Goal: Task Accomplishment & Management: Complete application form

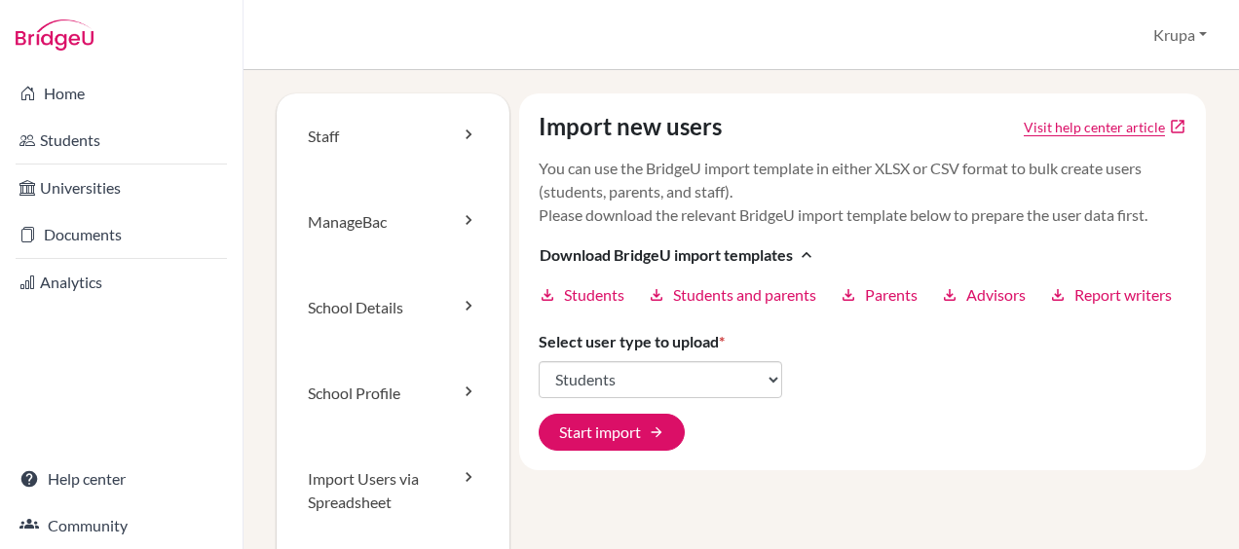
select select "students"
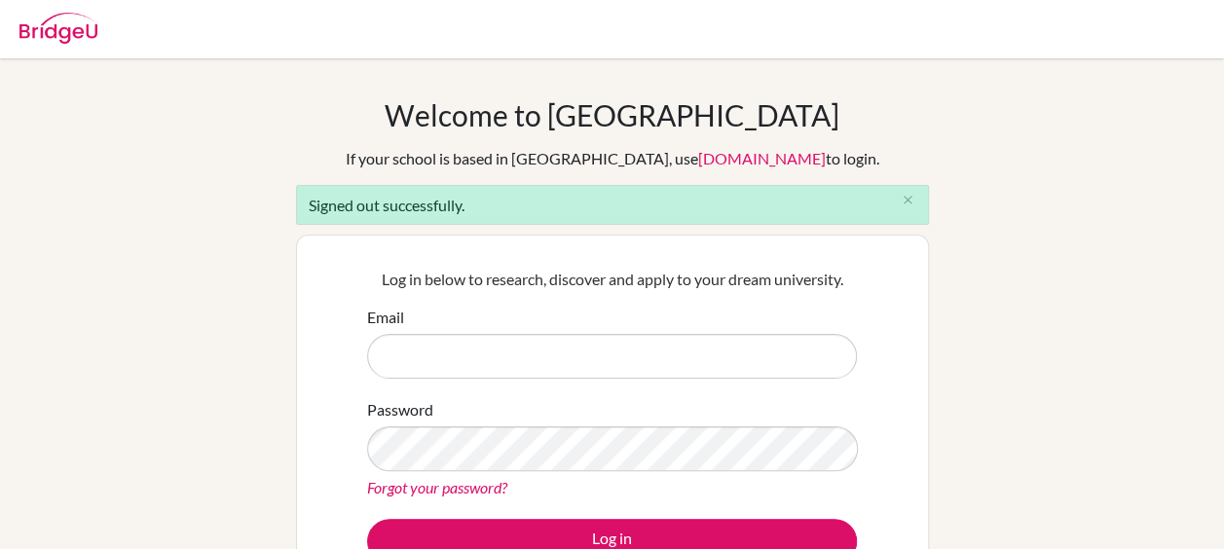
scroll to position [122, 0]
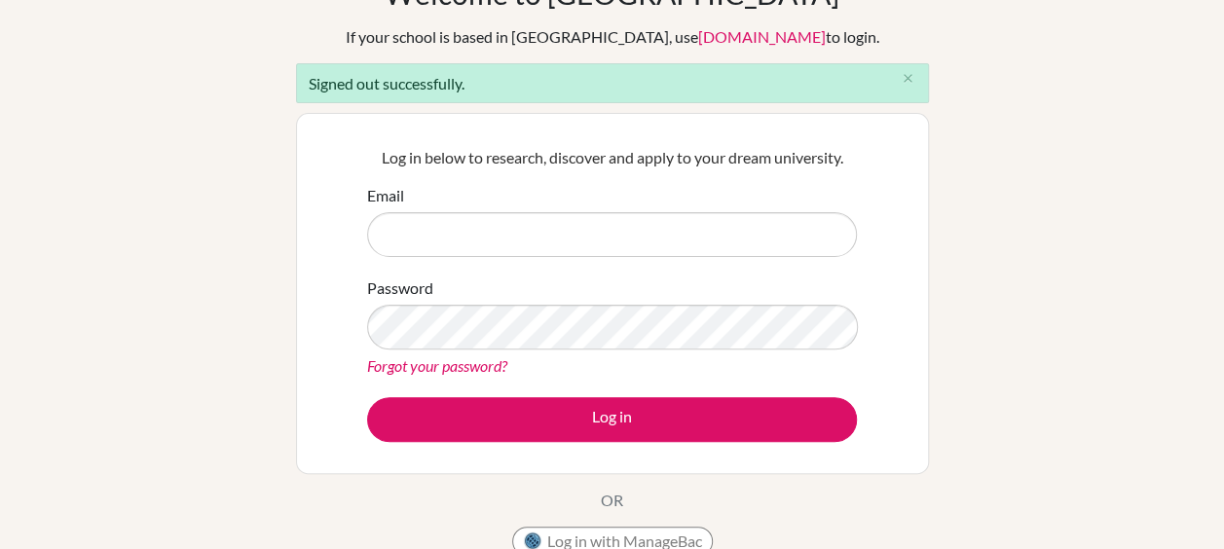
type input "[EMAIL_ADDRESS][DOMAIN_NAME]"
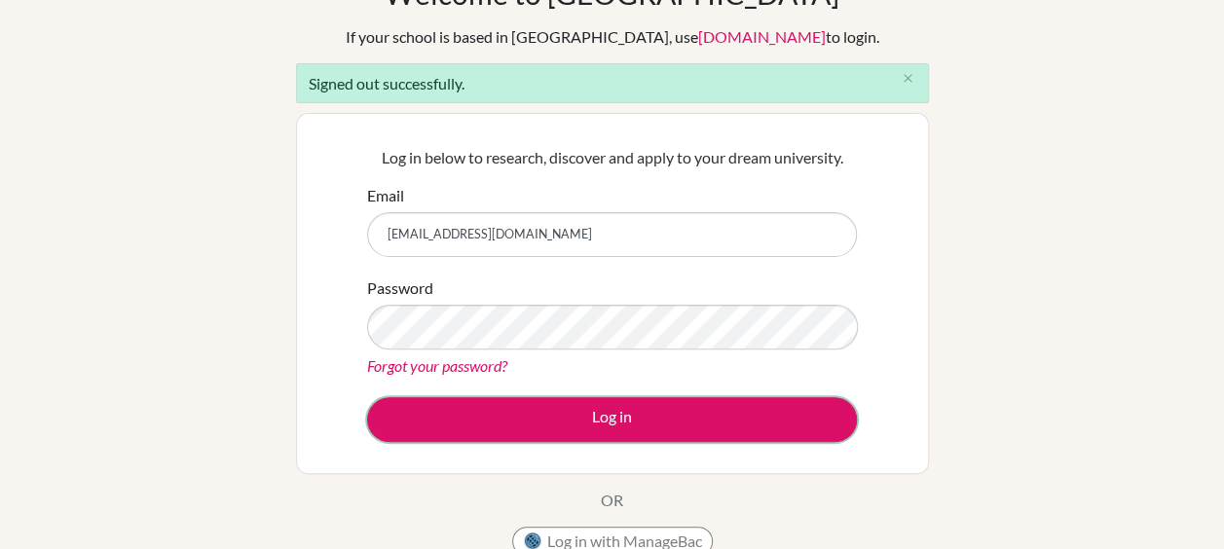
click at [455, 417] on button "Log in" at bounding box center [612, 419] width 490 height 45
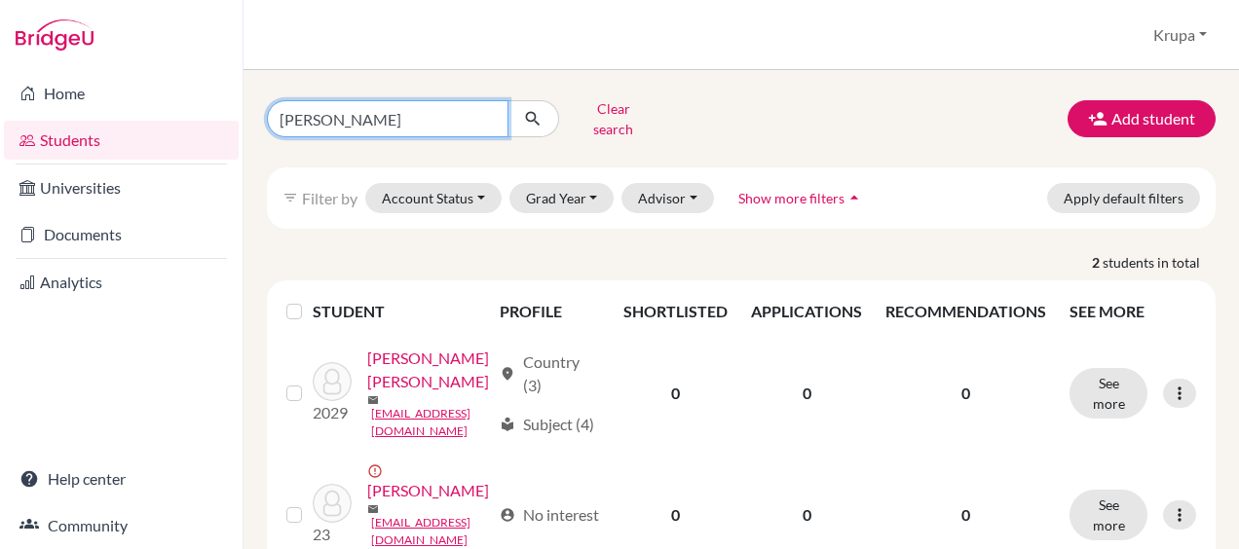
click at [343, 111] on input "[PERSON_NAME]" at bounding box center [388, 118] width 242 height 37
type input "m"
type input "alfie"
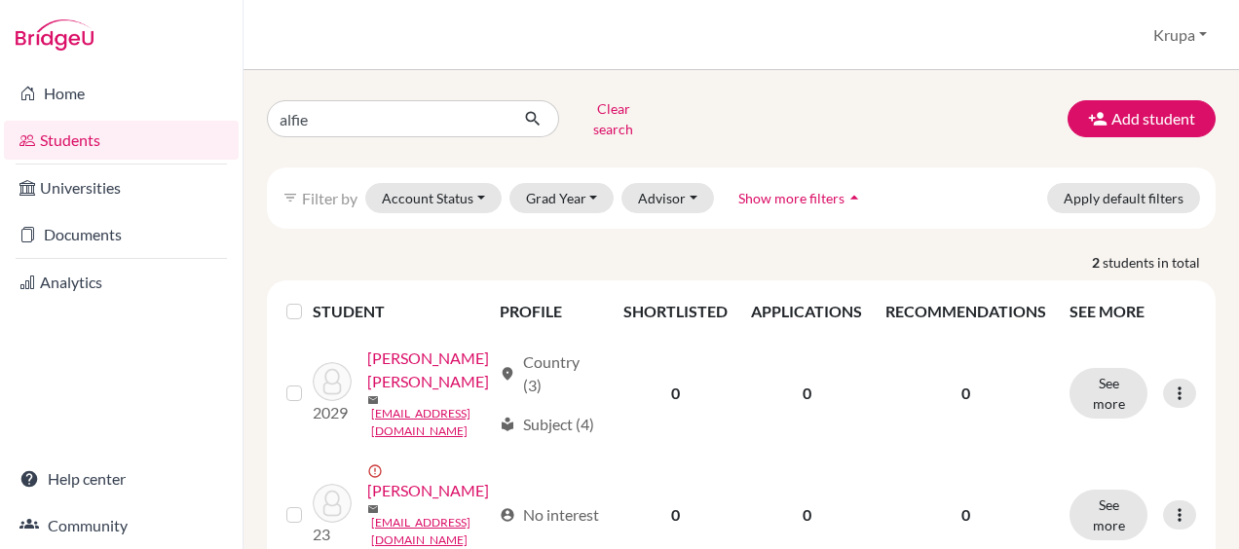
click at [419, 93] on div "alfie Clear search Add student filter_list Filter by Account Status Active acco…" at bounding box center [742, 309] width 996 height 479
click at [408, 122] on input "alfie" at bounding box center [388, 118] width 242 height 37
click button "submit" at bounding box center [534, 118] width 52 height 37
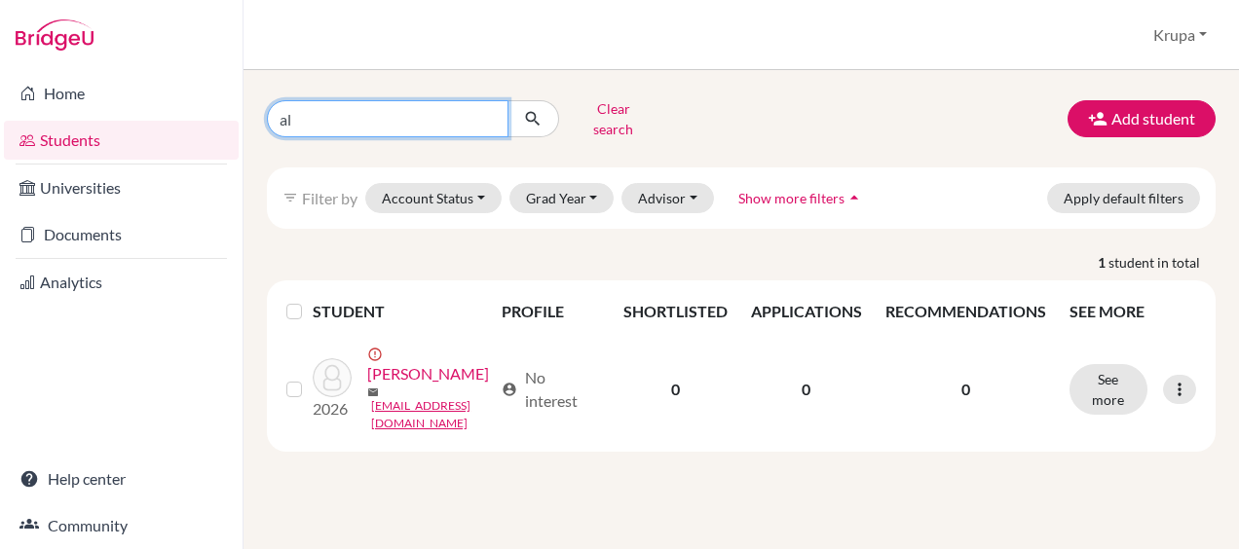
type input "a"
type input "jasim"
click button "submit" at bounding box center [534, 118] width 52 height 37
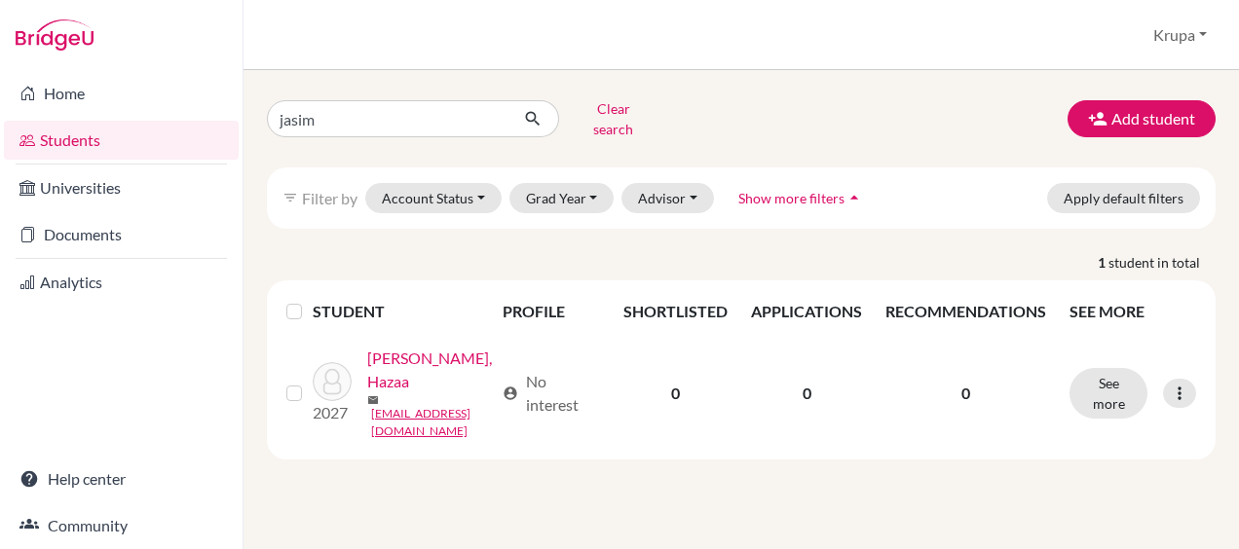
click at [402, 91] on div "jasim Clear search Add student filter_list Filter by Account Status Active acco…" at bounding box center [742, 309] width 996 height 479
type input "j"
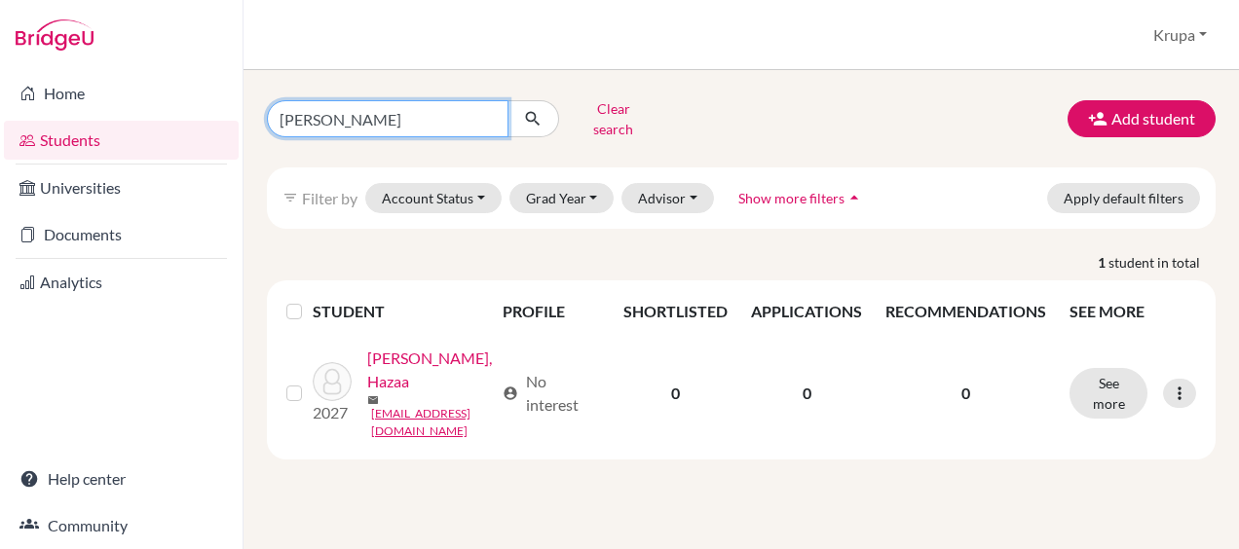
type input "jamali"
click button "submit" at bounding box center [534, 118] width 52 height 37
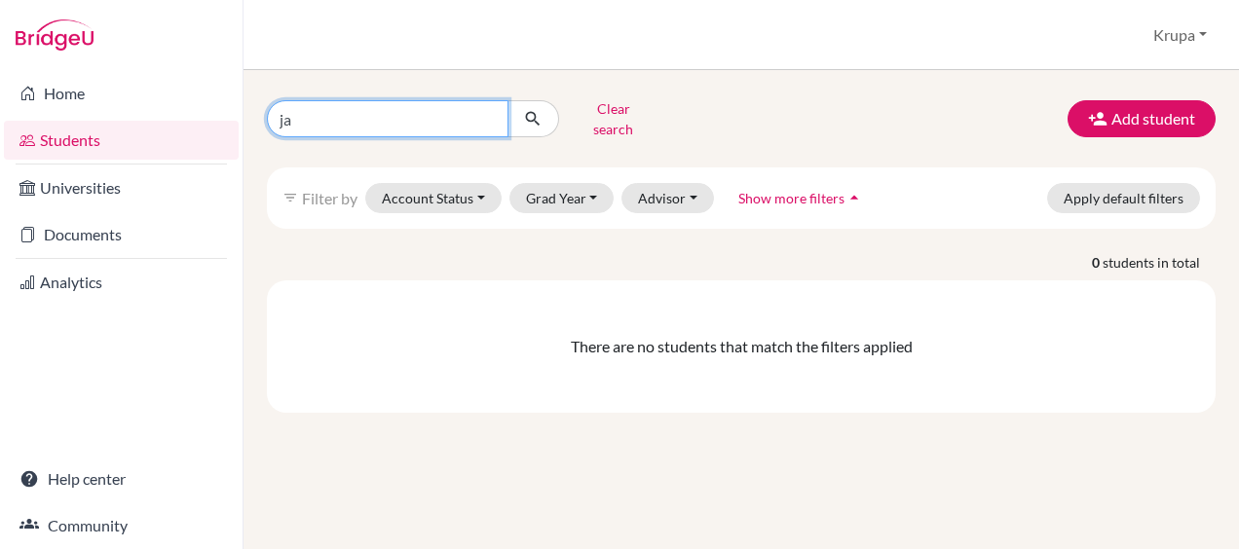
type input "j"
type input "rwa250137"
click button "submit" at bounding box center [534, 118] width 52 height 37
click at [382, 115] on input "rwa250137" at bounding box center [388, 118] width 242 height 37
type input "r"
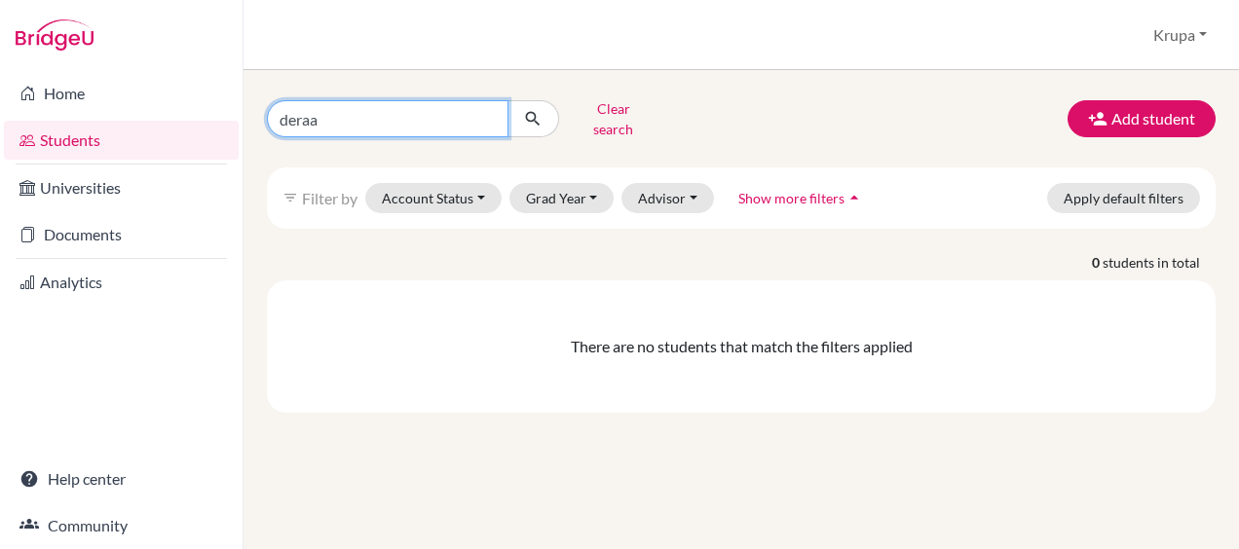
type input "deraaz"
click button "submit" at bounding box center [534, 118] width 52 height 37
type input "deraz"
click button "submit" at bounding box center [534, 118] width 52 height 37
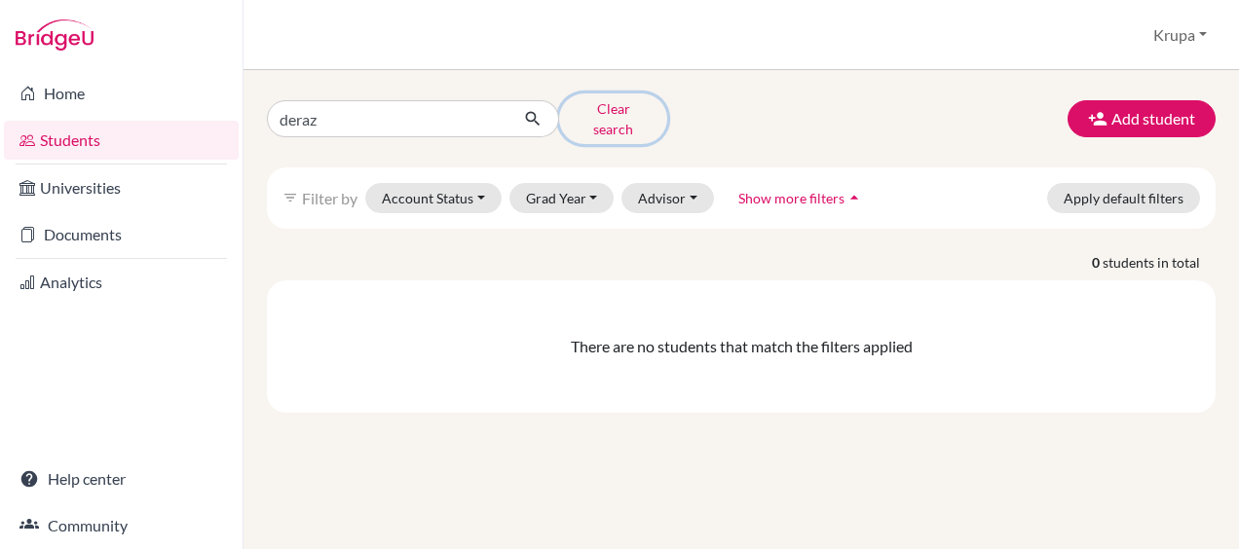
click at [621, 110] on button "Clear search" at bounding box center [613, 119] width 108 height 51
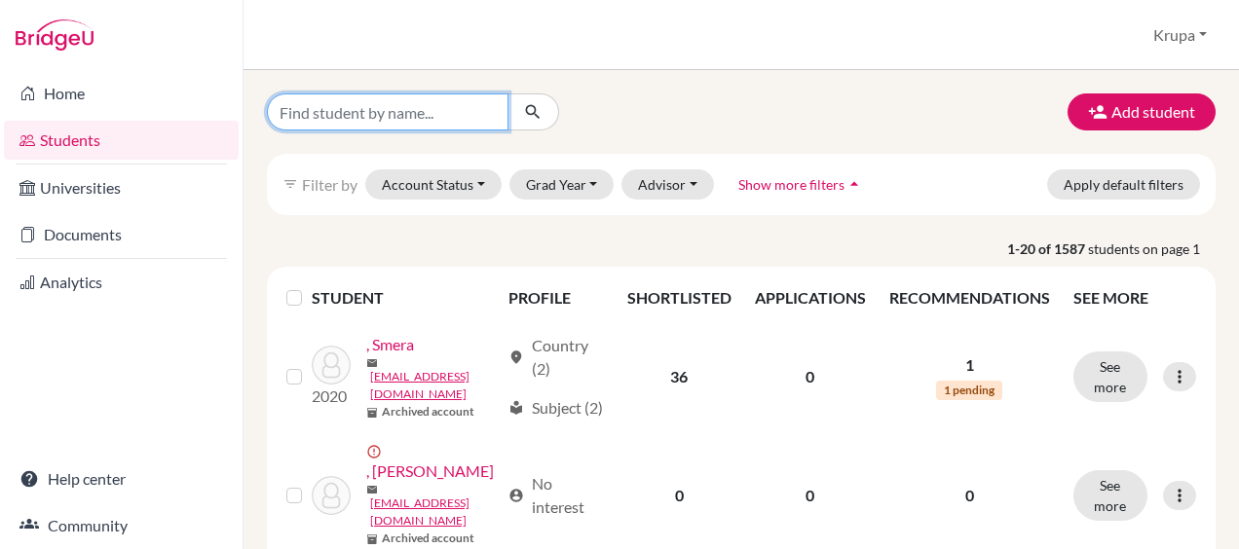
click at [464, 107] on input "Find student by name..." at bounding box center [388, 112] width 242 height 37
type input "diaz melendez"
click button "submit" at bounding box center [534, 112] width 52 height 37
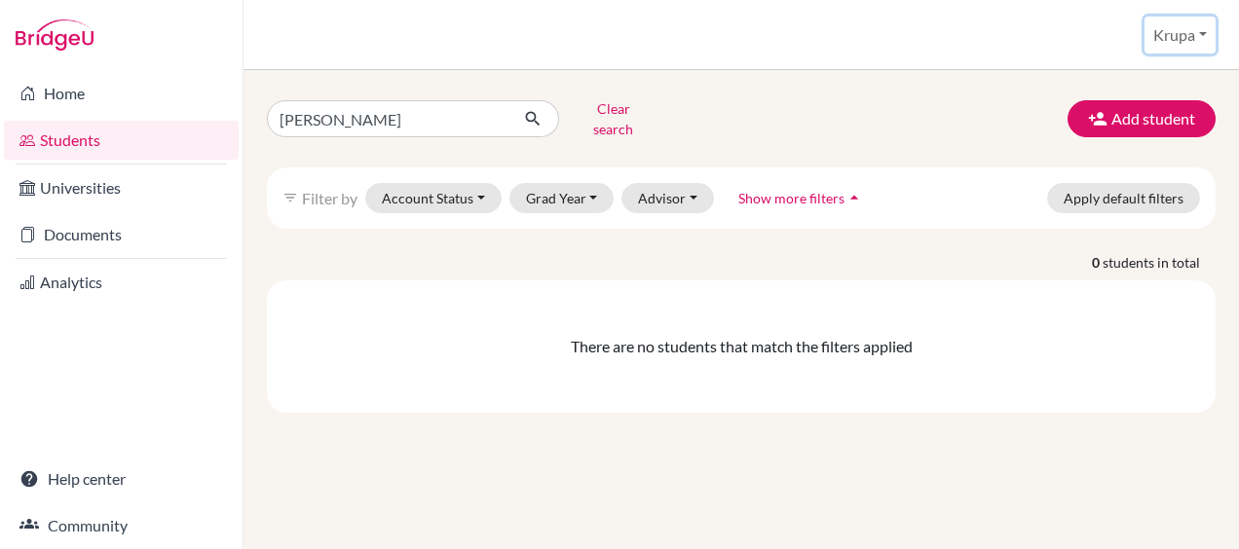
click at [1180, 26] on button "Krupa" at bounding box center [1180, 35] width 71 height 37
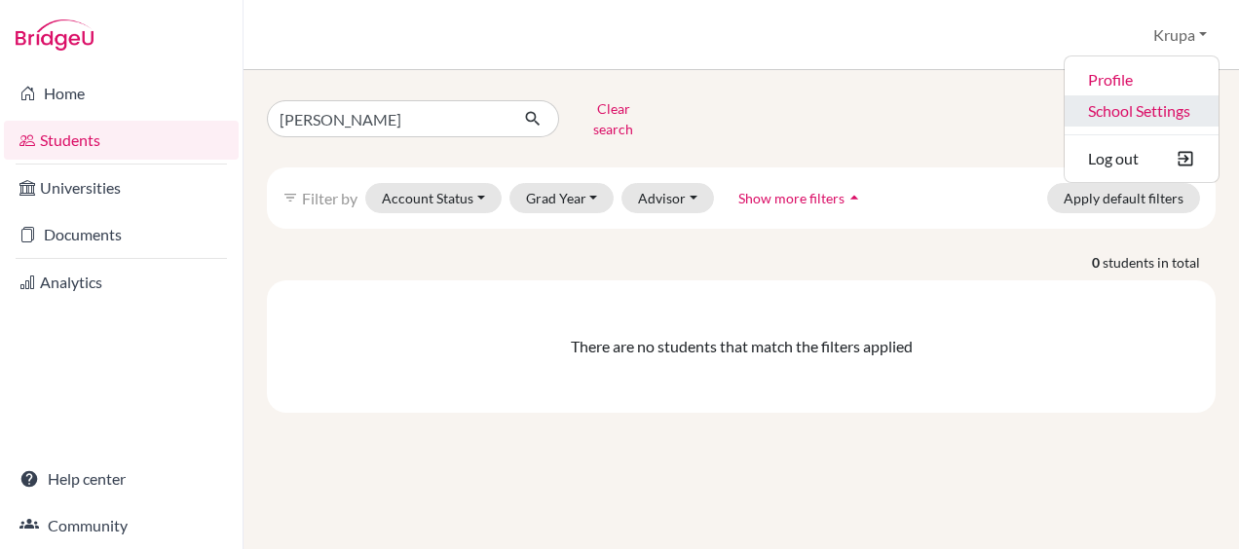
click at [1165, 103] on link "School Settings" at bounding box center [1142, 110] width 154 height 31
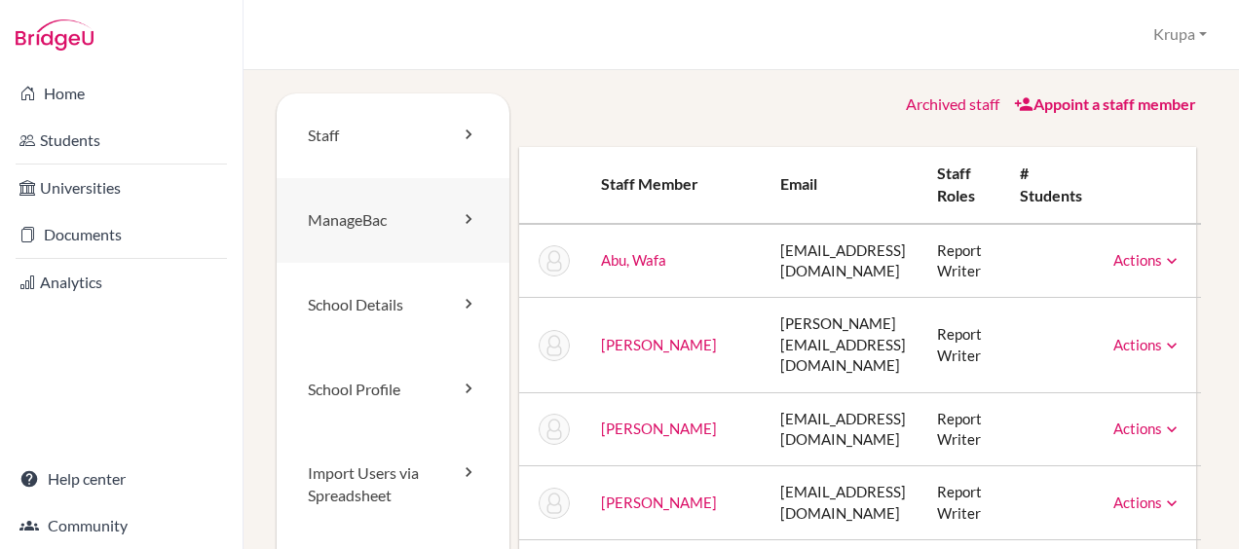
click at [411, 226] on link "ManageBac" at bounding box center [393, 220] width 233 height 85
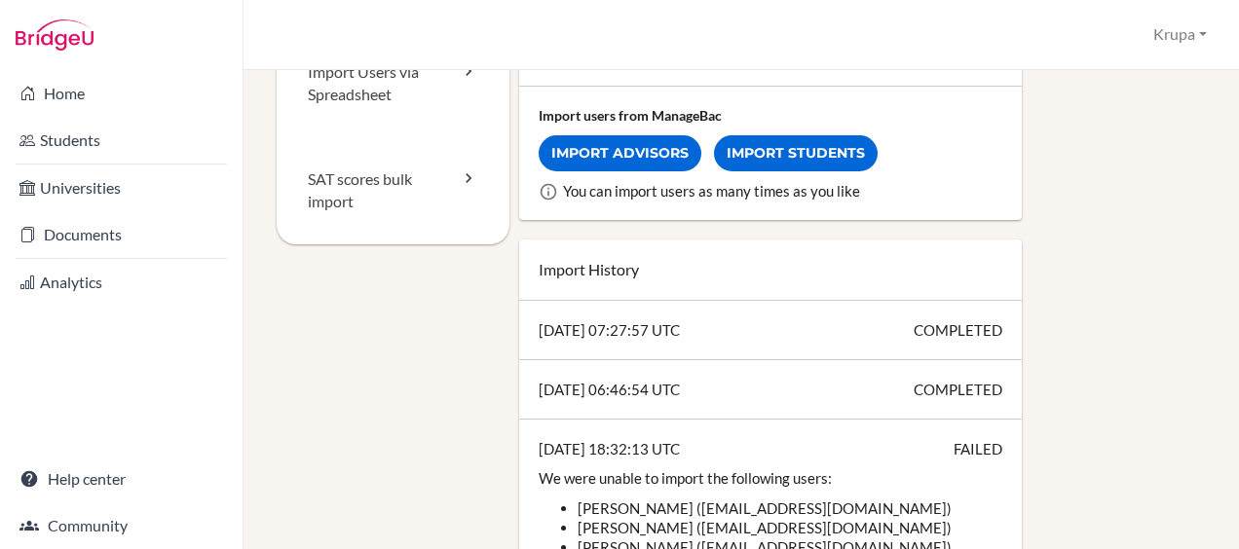
scroll to position [390, 0]
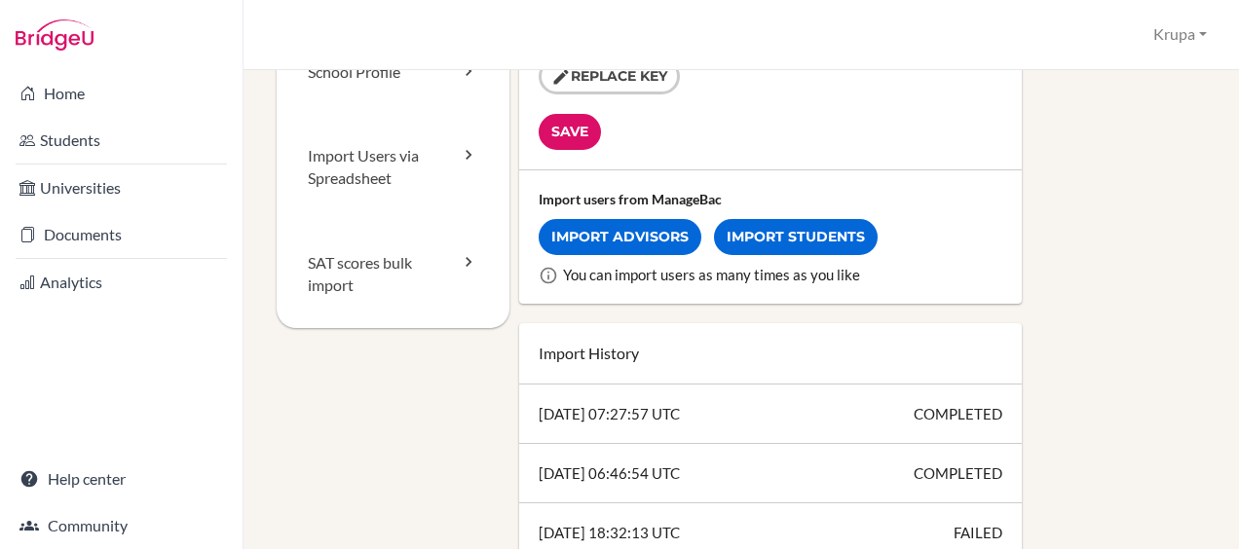
scroll to position [319, 0]
click at [748, 419] on div "[DATE] 07:27:57 UTC COMPLETED" at bounding box center [771, 413] width 504 height 59
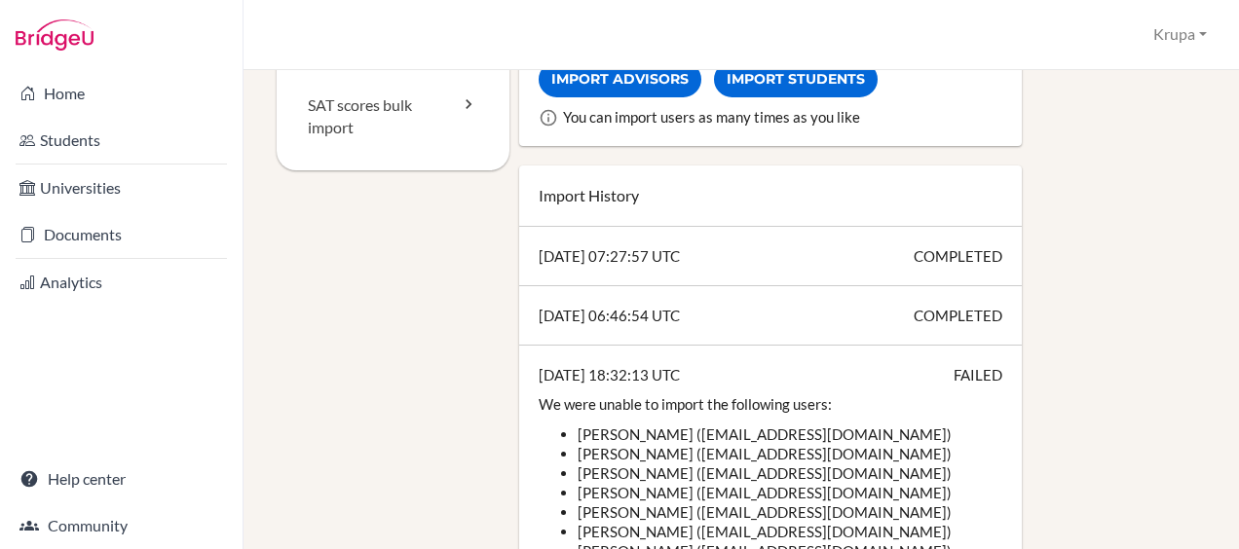
scroll to position [476, 0]
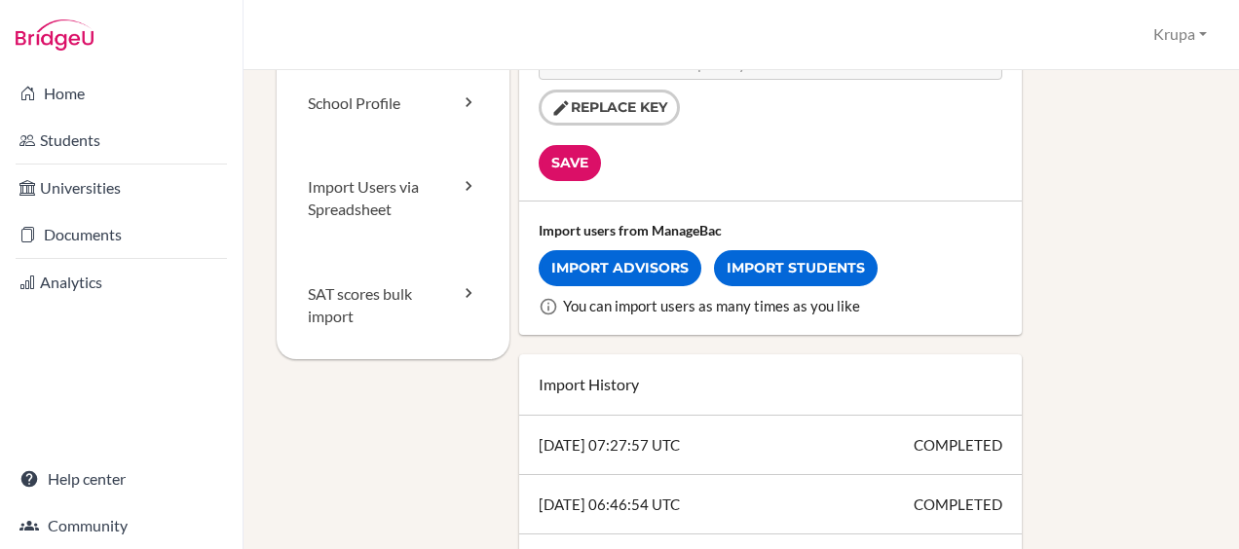
scroll to position [294, 0]
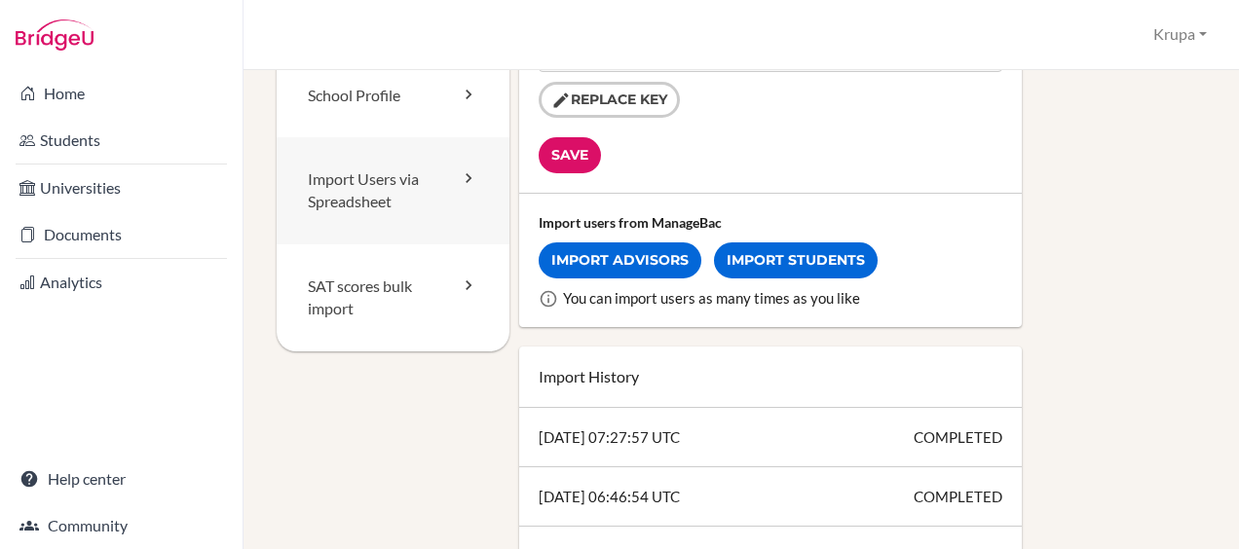
click at [380, 221] on link "Import Users via Spreadsheet" at bounding box center [393, 190] width 233 height 107
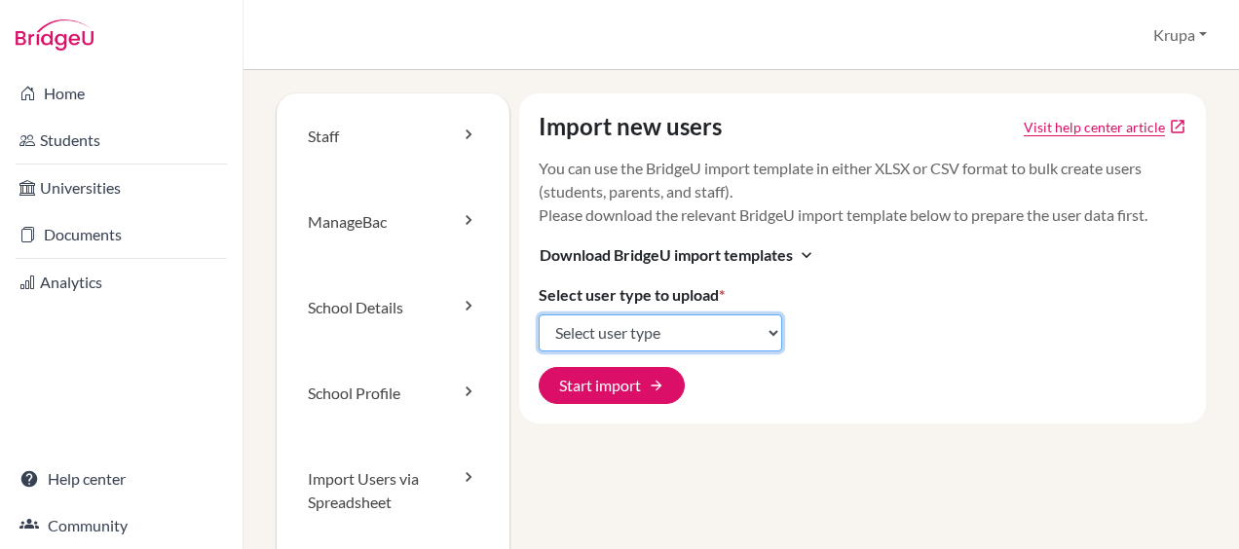
click at [658, 339] on select "Select user type Students Students and parents Parents Advisors Report writers" at bounding box center [661, 333] width 244 height 37
select select "students"
click at [539, 315] on select "Select user type Students Students and parents Parents Advisors Report writers" at bounding box center [661, 333] width 244 height 37
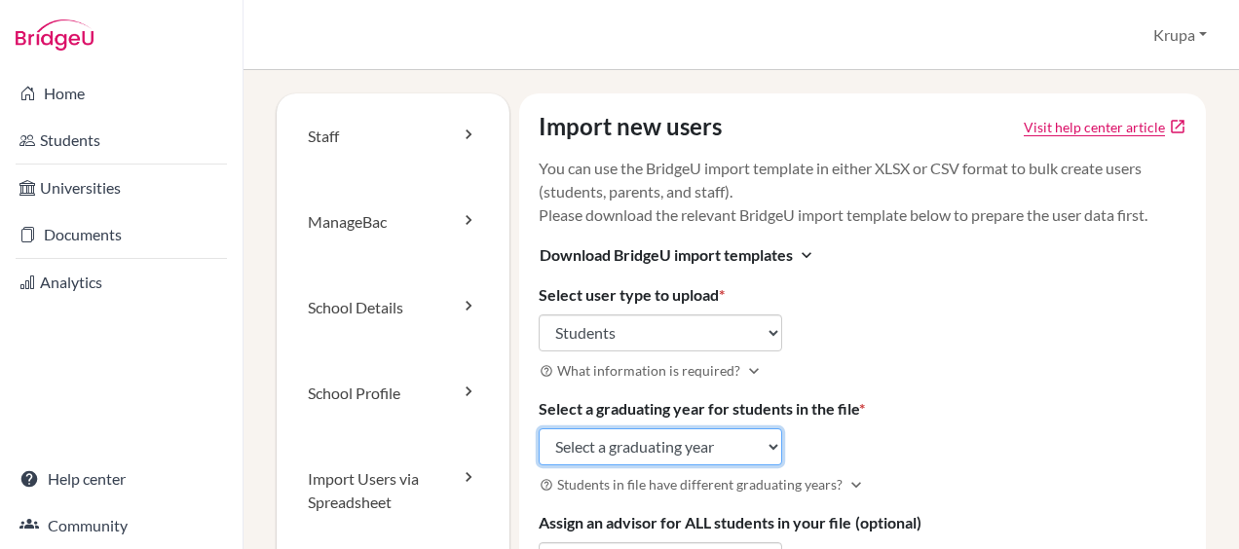
click at [647, 447] on select "Select a graduating year 2024 2025 2026 2027 2028 2029" at bounding box center [661, 447] width 244 height 37
select select "2029"
click at [539, 429] on select "Select a graduating year 2024 2025 2026 2027 2028 2029" at bounding box center [661, 447] width 244 height 37
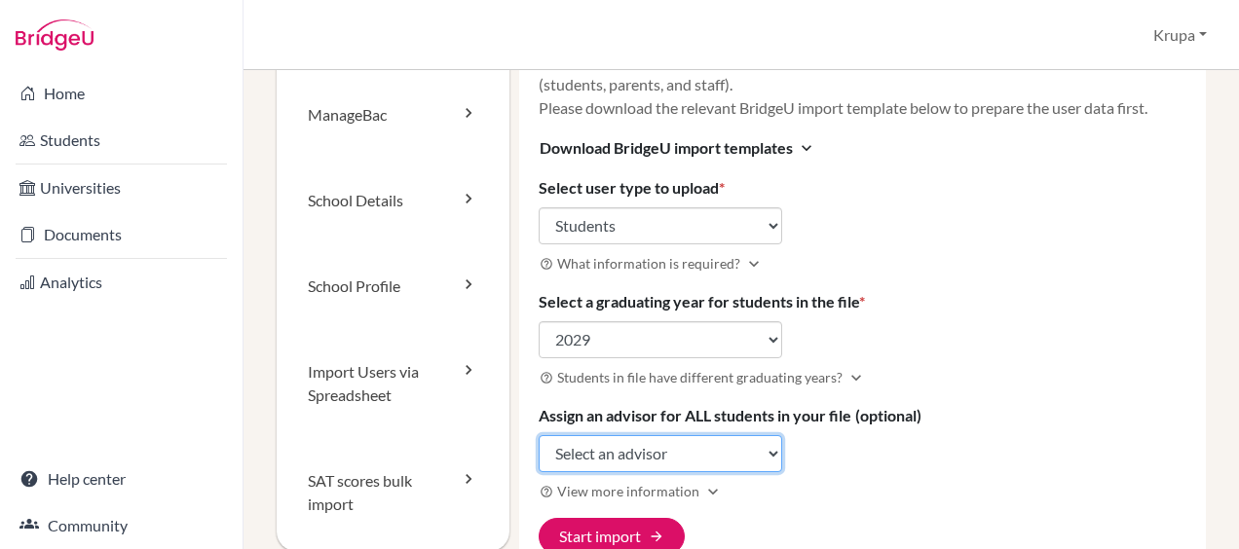
click at [641, 448] on select "Select an advisor Krupa Gathani Annie Prasanna" at bounding box center [661, 453] width 244 height 37
select select "463851"
click at [539, 435] on select "Select an advisor Krupa Gathani Annie Prasanna" at bounding box center [661, 453] width 244 height 37
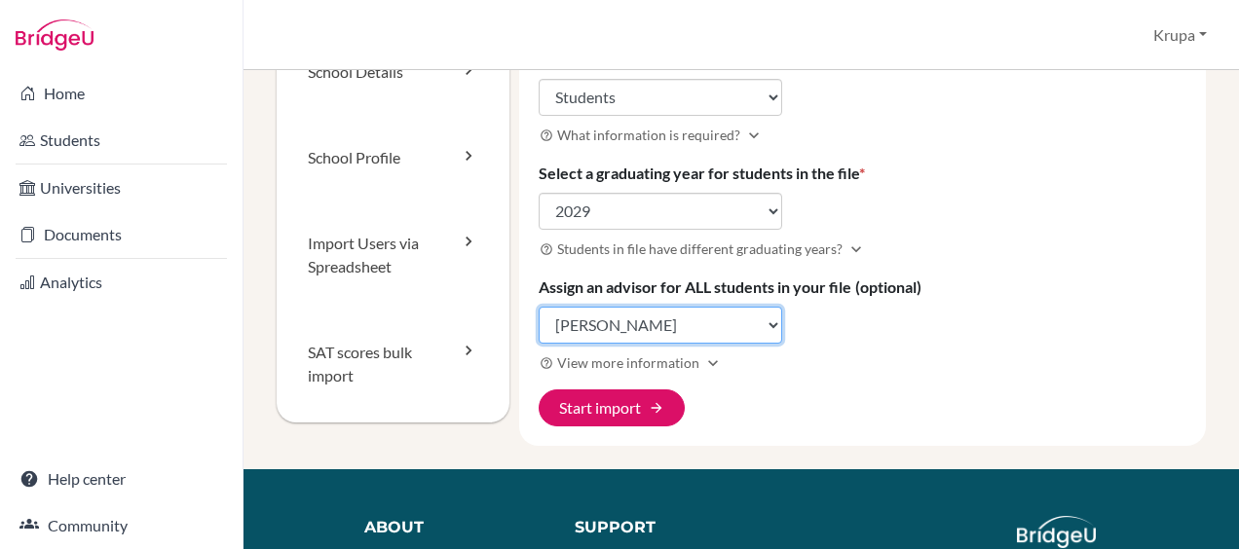
scroll to position [237, 0]
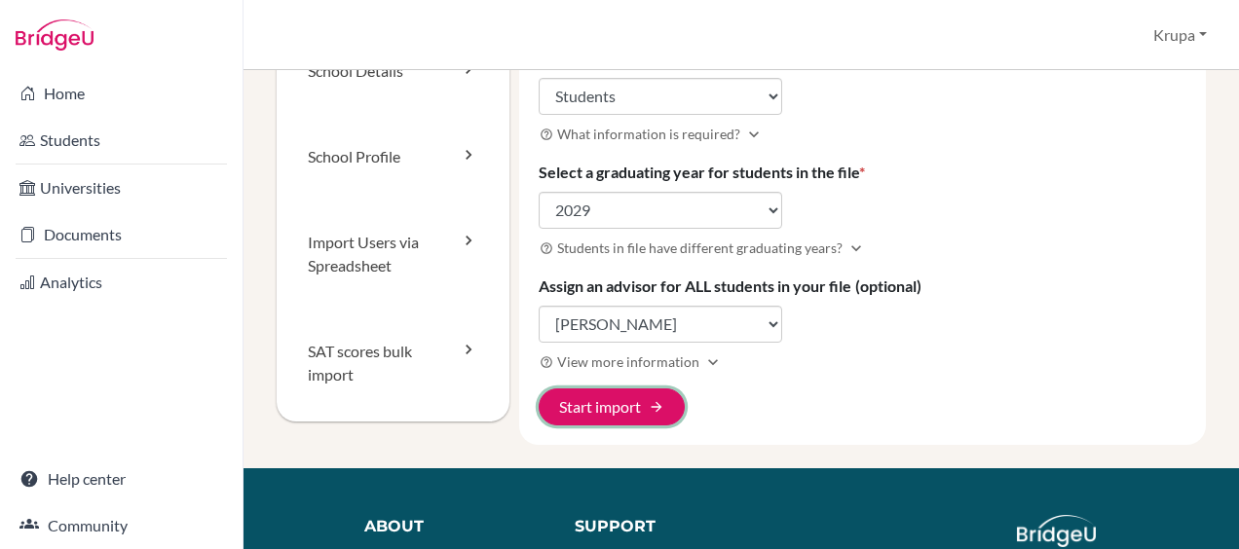
click at [628, 398] on button "Start import arrow_forward" at bounding box center [612, 407] width 146 height 37
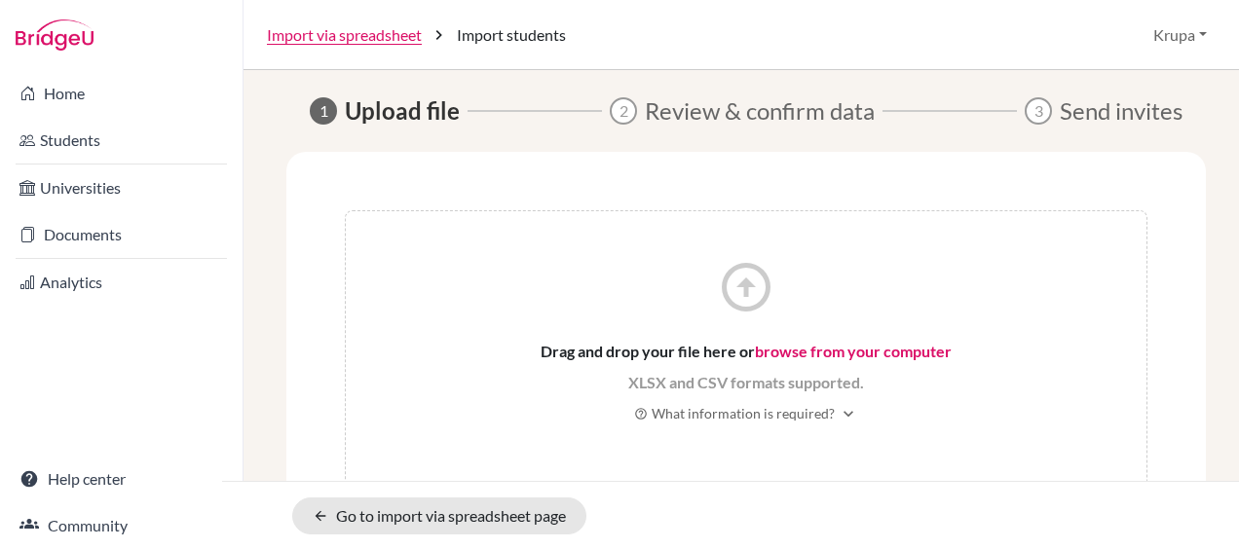
scroll to position [19, 0]
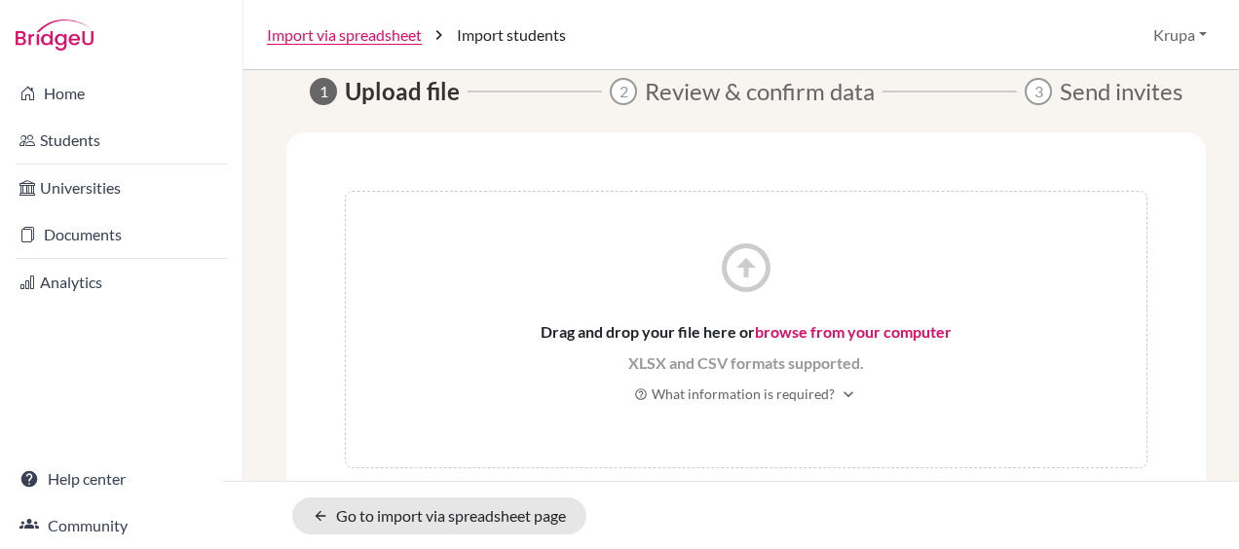
click at [851, 325] on link "browse from your computer" at bounding box center [853, 331] width 197 height 19
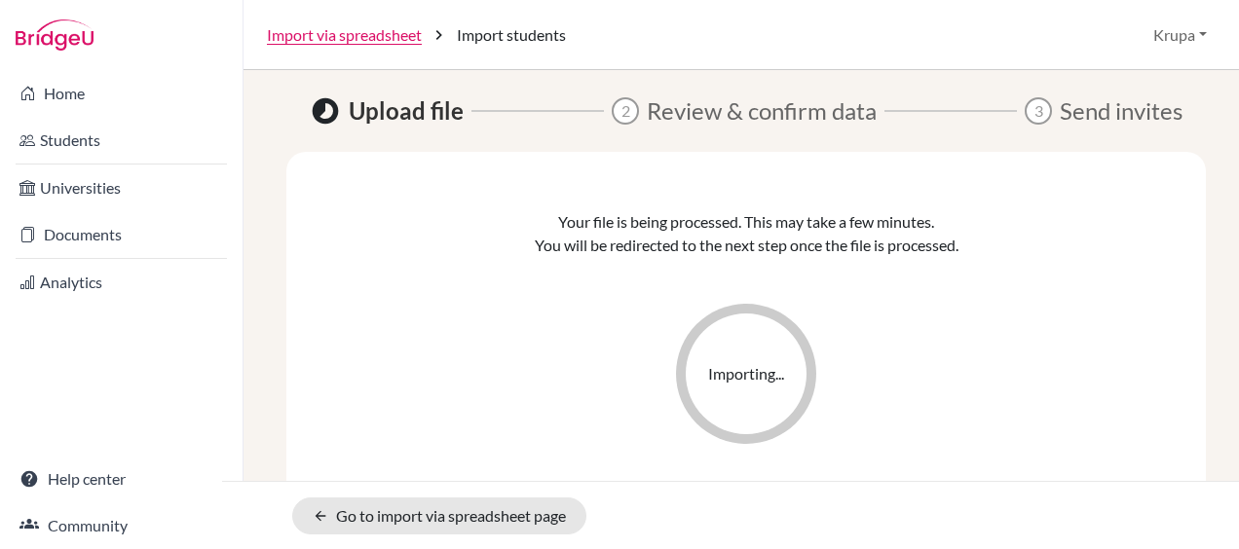
scroll to position [0, 0]
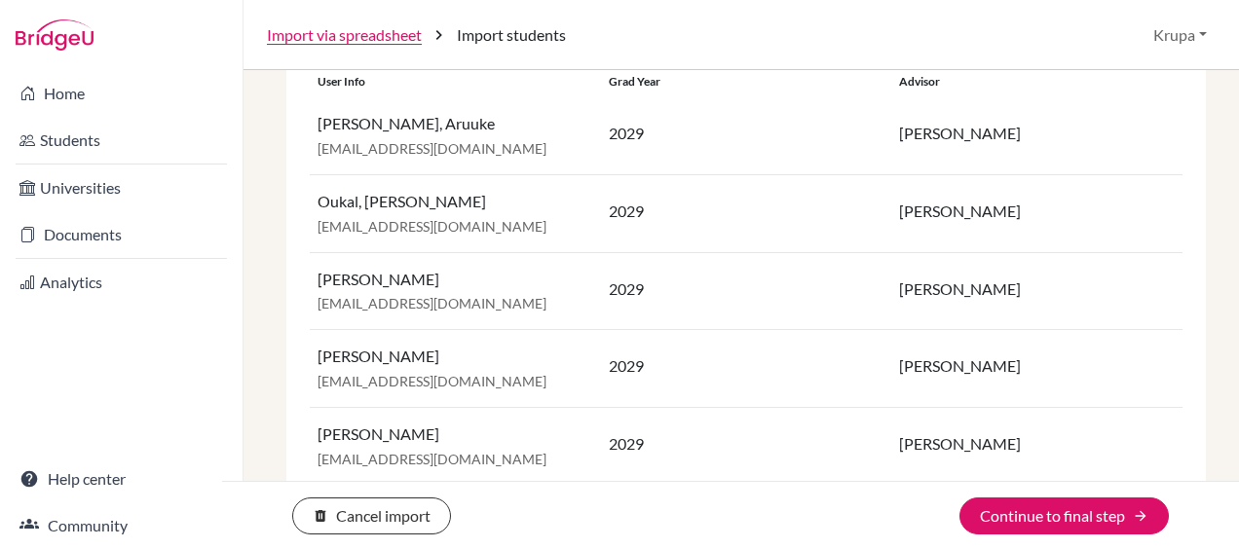
scroll to position [584, 0]
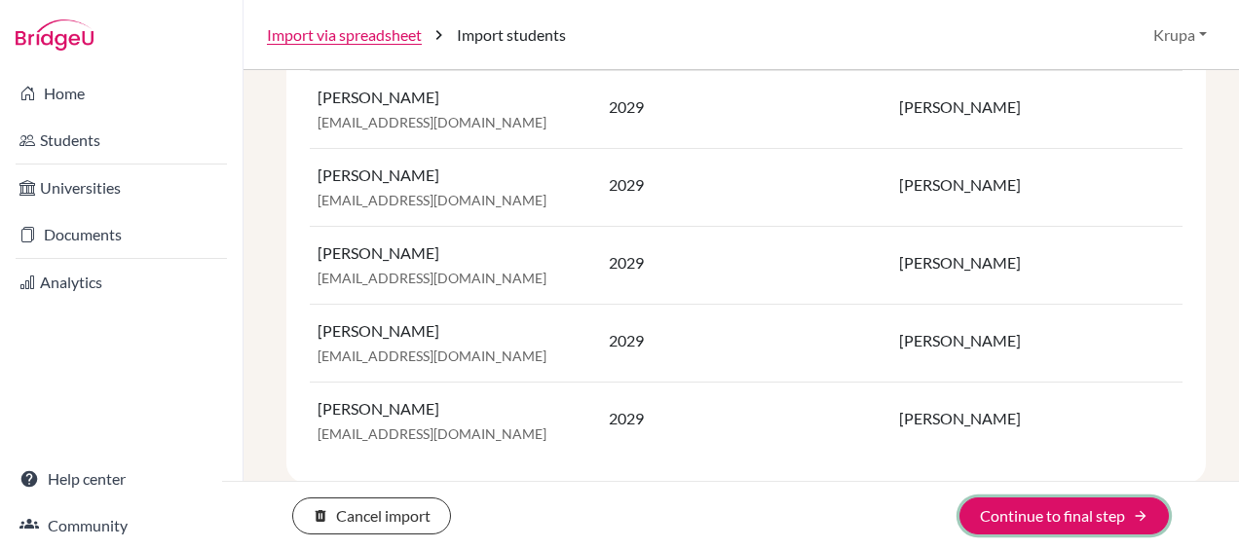
click at [1034, 508] on button "Continue to final step arrow_forward" at bounding box center [1063, 516] width 209 height 37
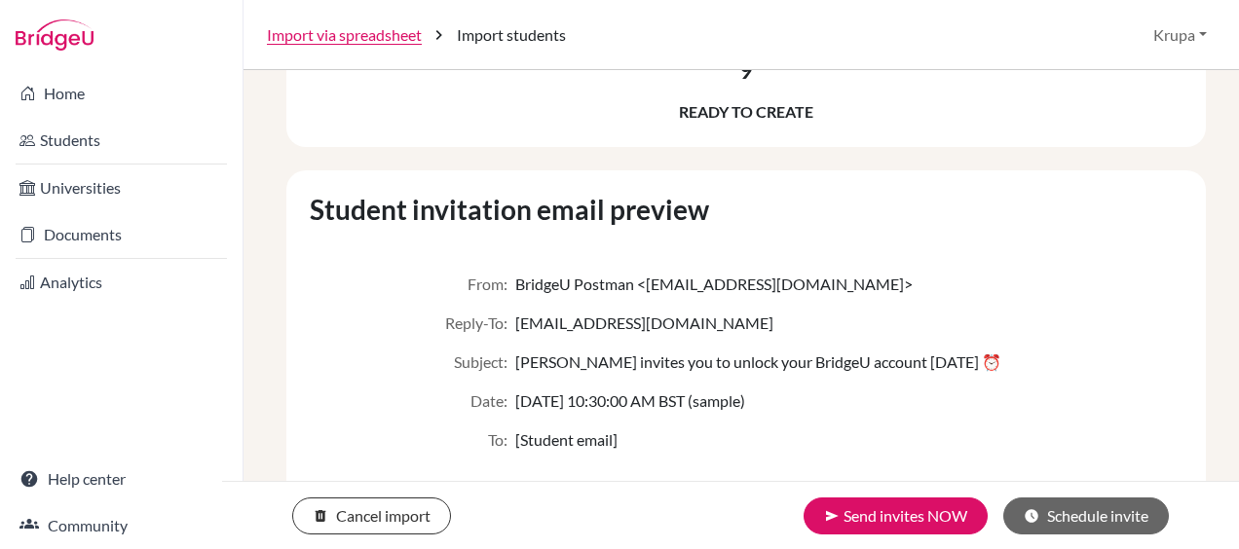
scroll to position [117, 0]
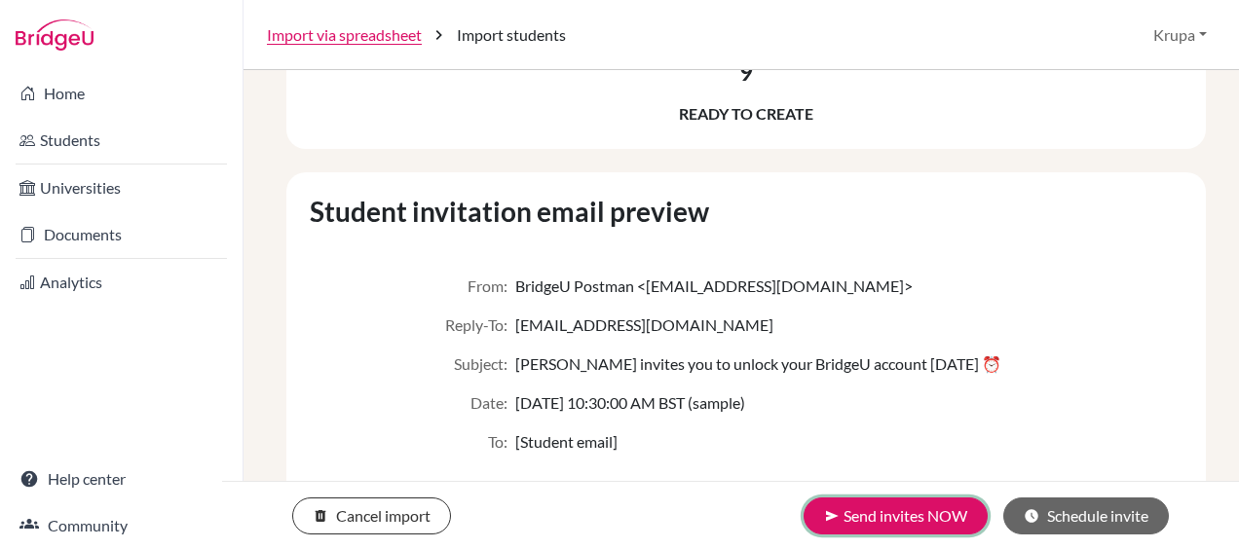
click at [875, 512] on button "send Send invites NOW" at bounding box center [896, 516] width 184 height 37
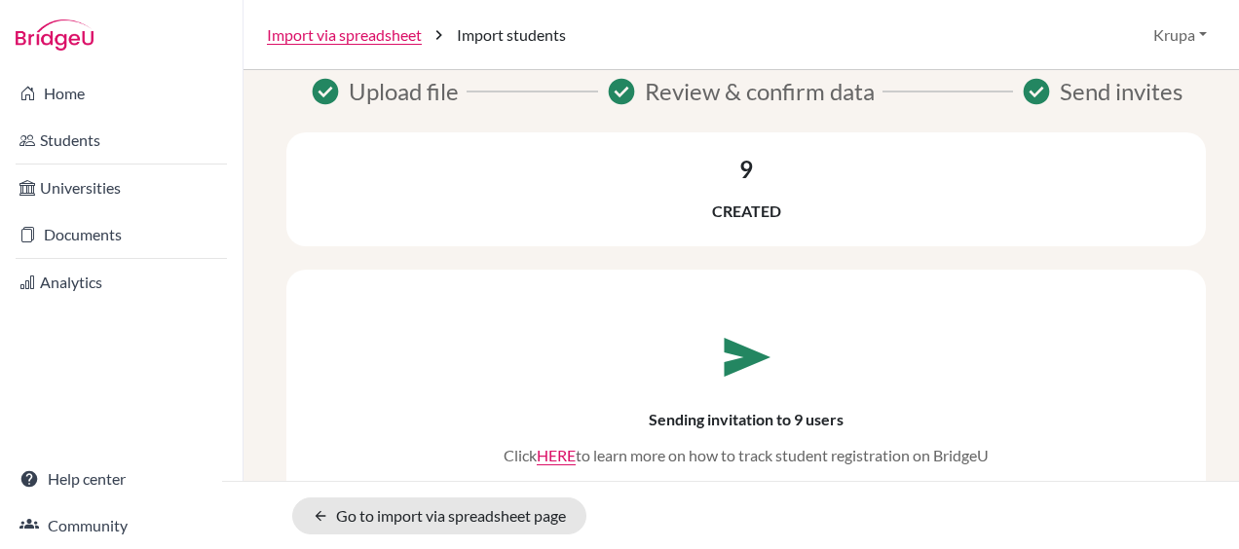
scroll to position [54, 0]
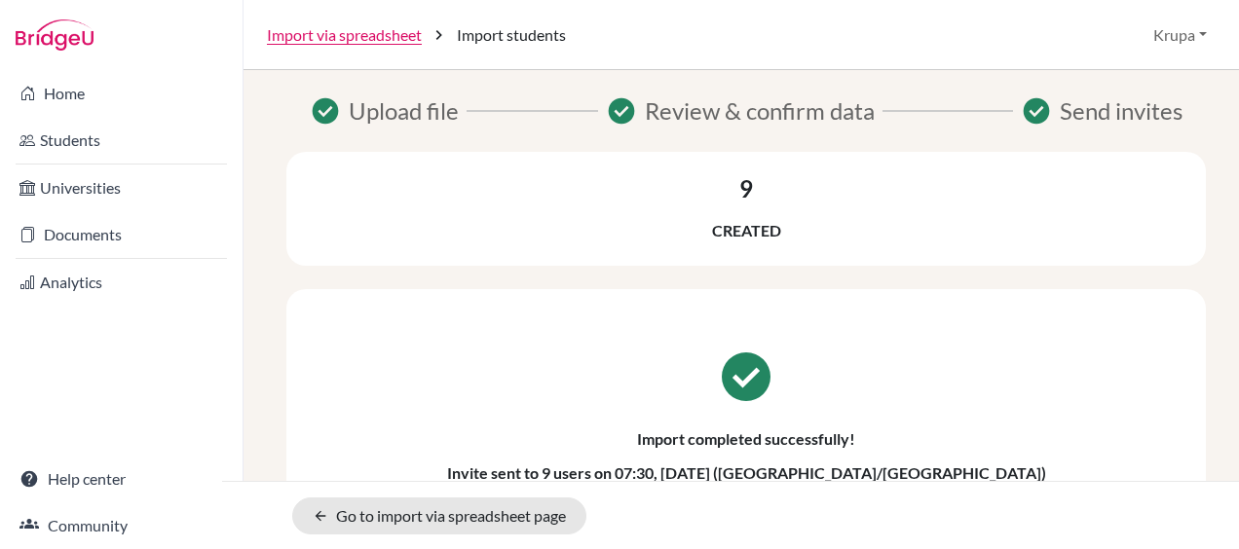
scroll to position [54, 0]
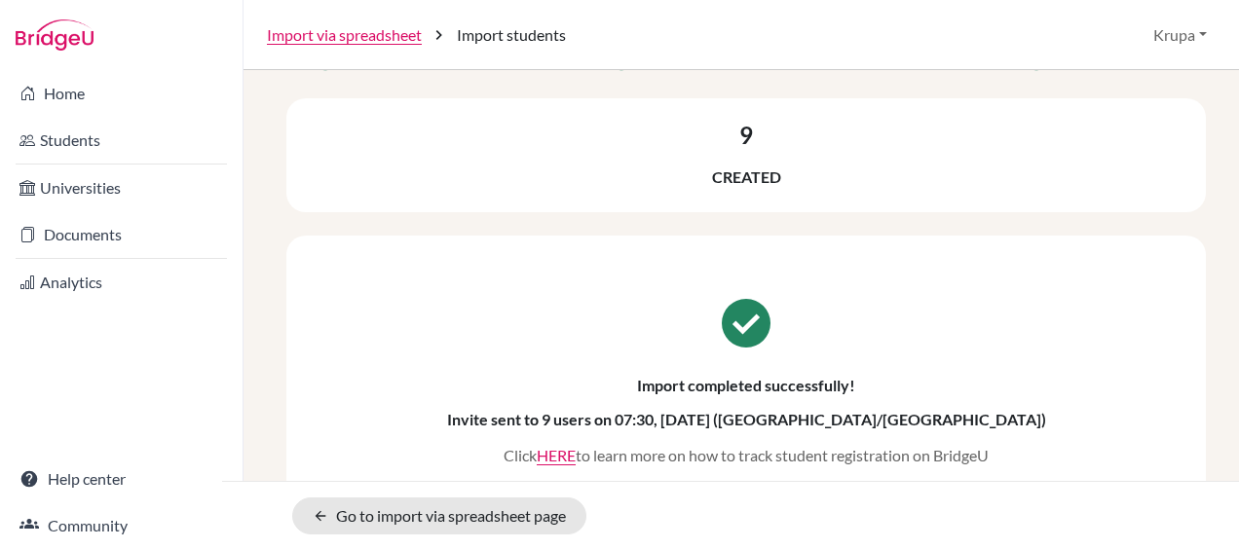
click at [344, 39] on link "Import via spreadsheet" at bounding box center [344, 34] width 155 height 23
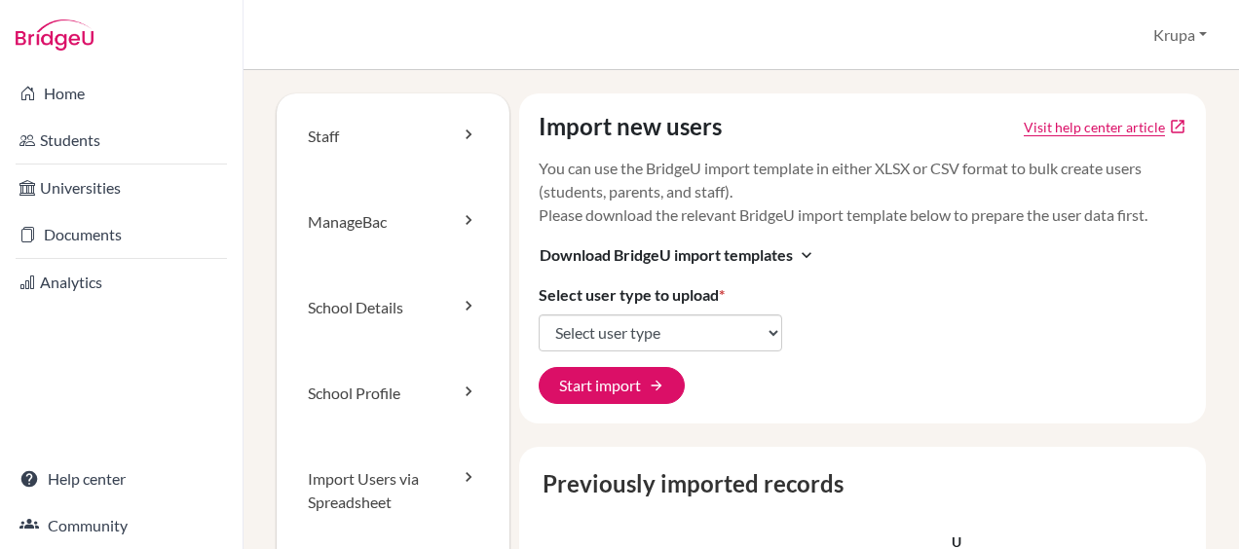
click at [656, 335] on select "Select user type Students Students and parents Parents Advisors Report writers" at bounding box center [661, 333] width 244 height 37
select select "students"
click at [539, 315] on select "Select user type Students Students and parents Parents Advisors Report writers" at bounding box center [661, 333] width 244 height 37
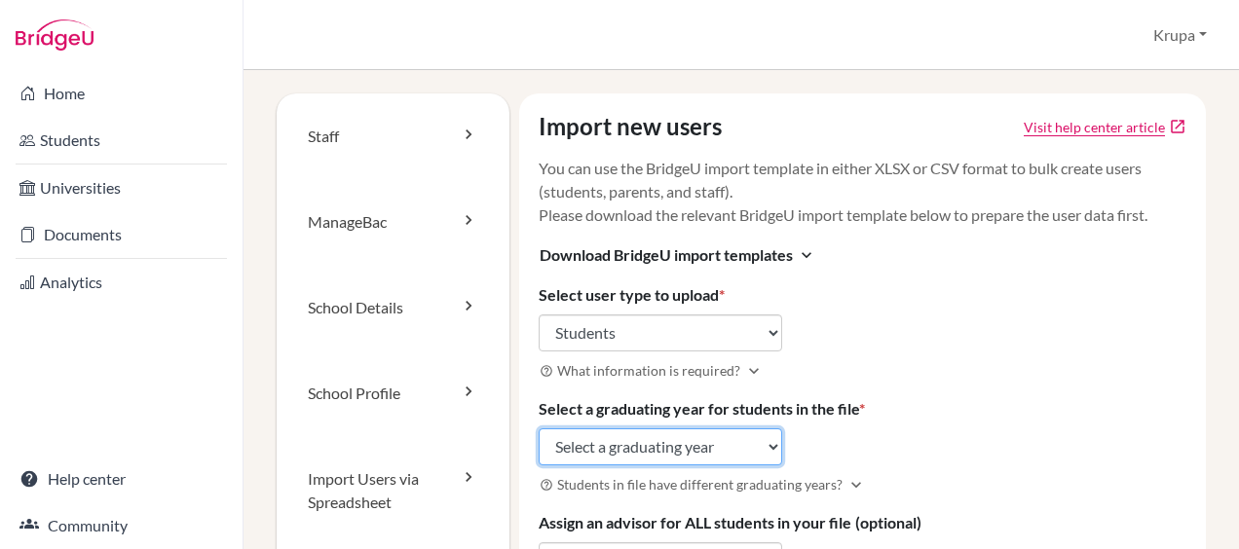
click at [674, 449] on select "Select a graduating year 2024 2025 2026 2027 2028 2029" at bounding box center [661, 447] width 244 height 37
select select "2028"
click at [539, 429] on select "Select a graduating year 2024 2025 2026 2027 2028 2029" at bounding box center [661, 447] width 244 height 37
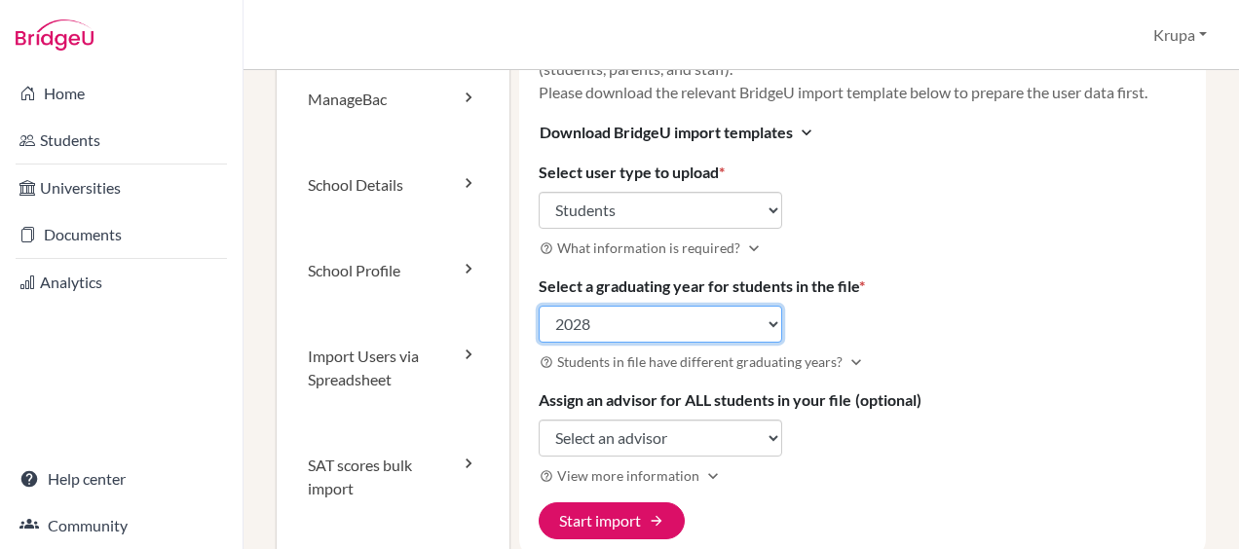
scroll to position [124, 0]
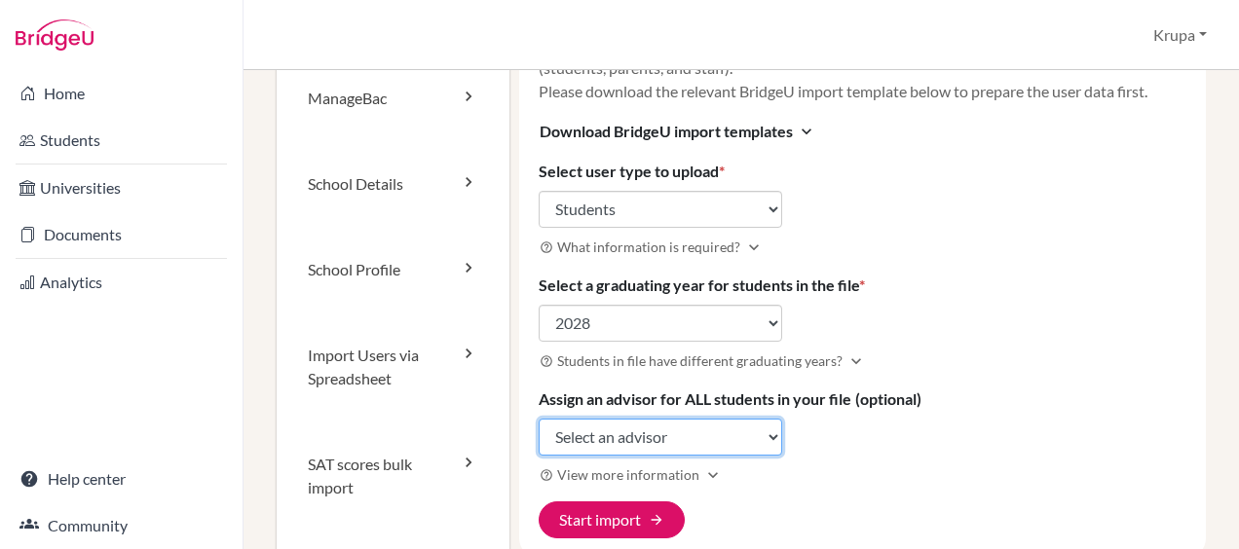
click at [645, 438] on select "Select an advisor Krupa Gathani Annie Prasanna" at bounding box center [661, 437] width 244 height 37
select select "463851"
click at [539, 419] on select "Select an advisor Krupa Gathani Annie Prasanna" at bounding box center [661, 437] width 244 height 37
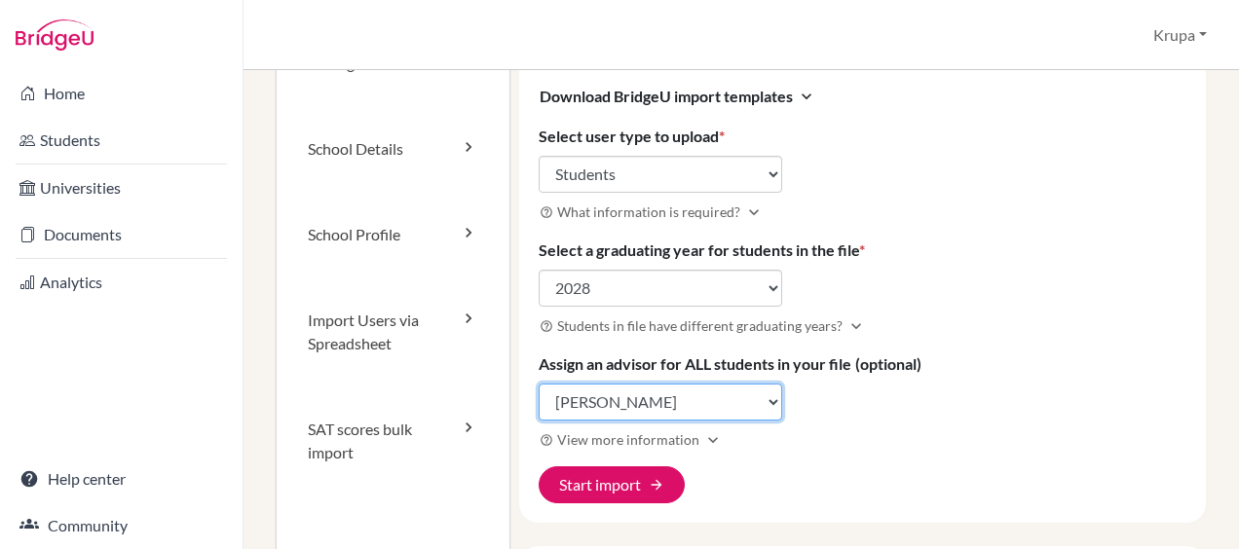
scroll to position [192, 0]
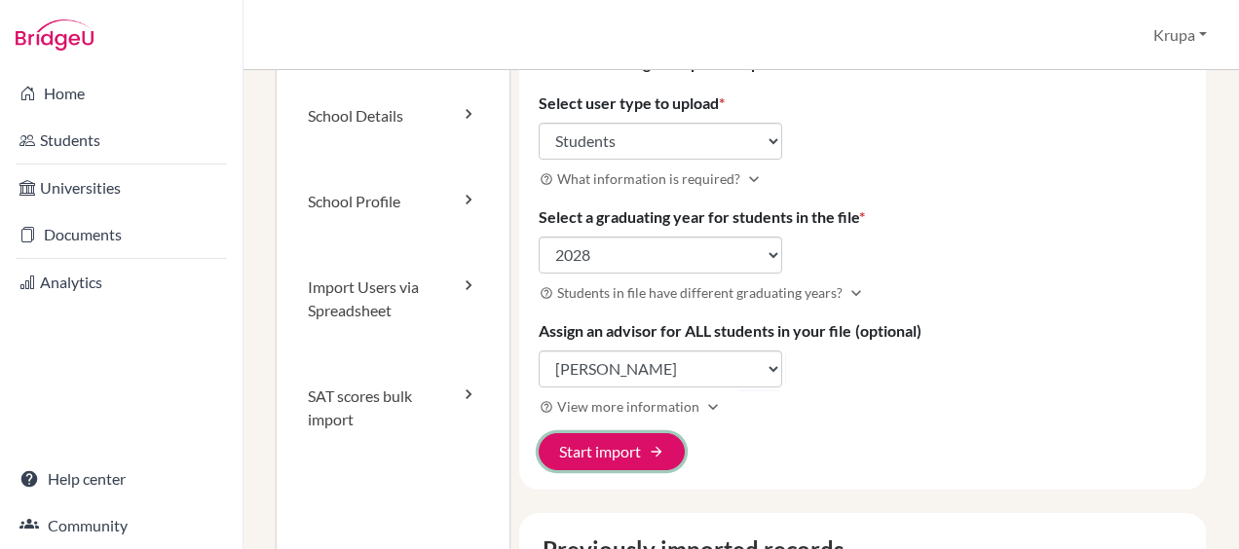
click at [650, 452] on span "arrow_forward" at bounding box center [657, 452] width 16 height 16
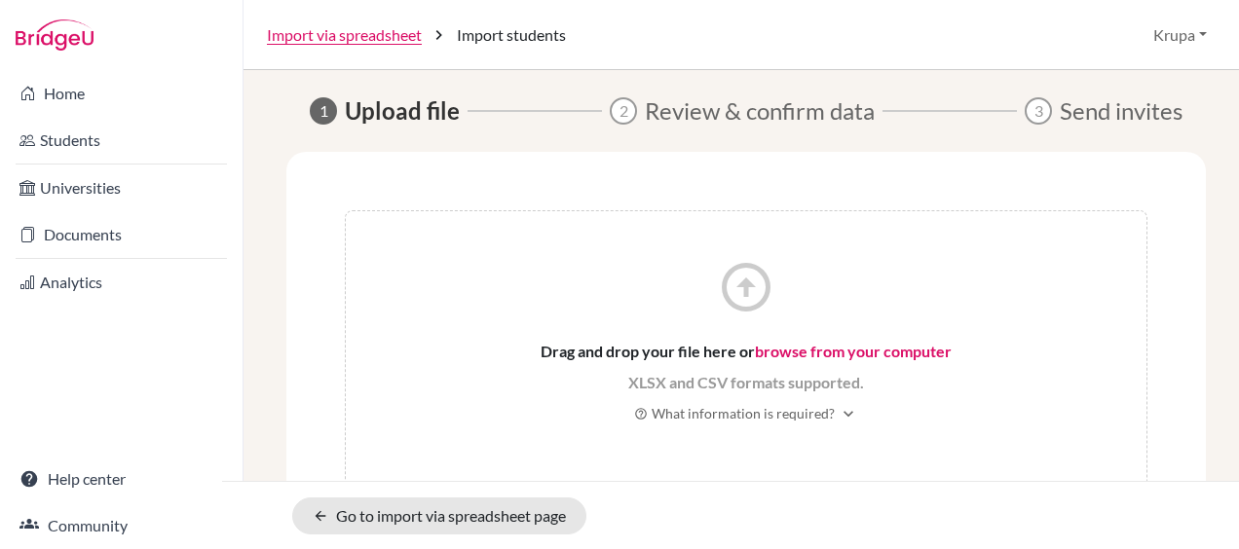
click at [821, 349] on link "browse from your computer" at bounding box center [853, 351] width 197 height 19
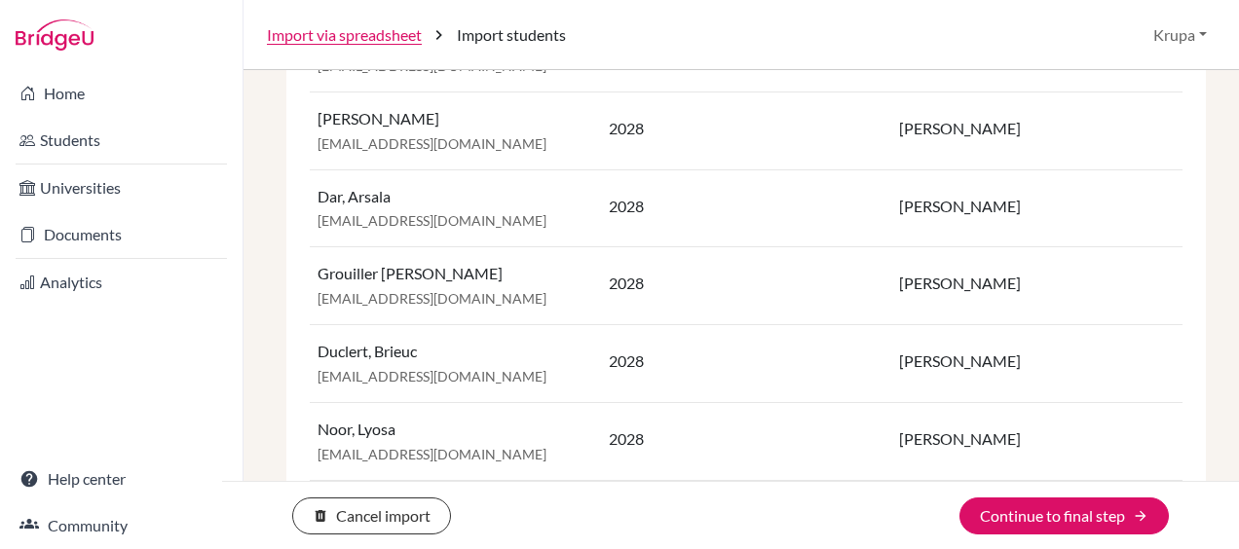
scroll to position [508, 0]
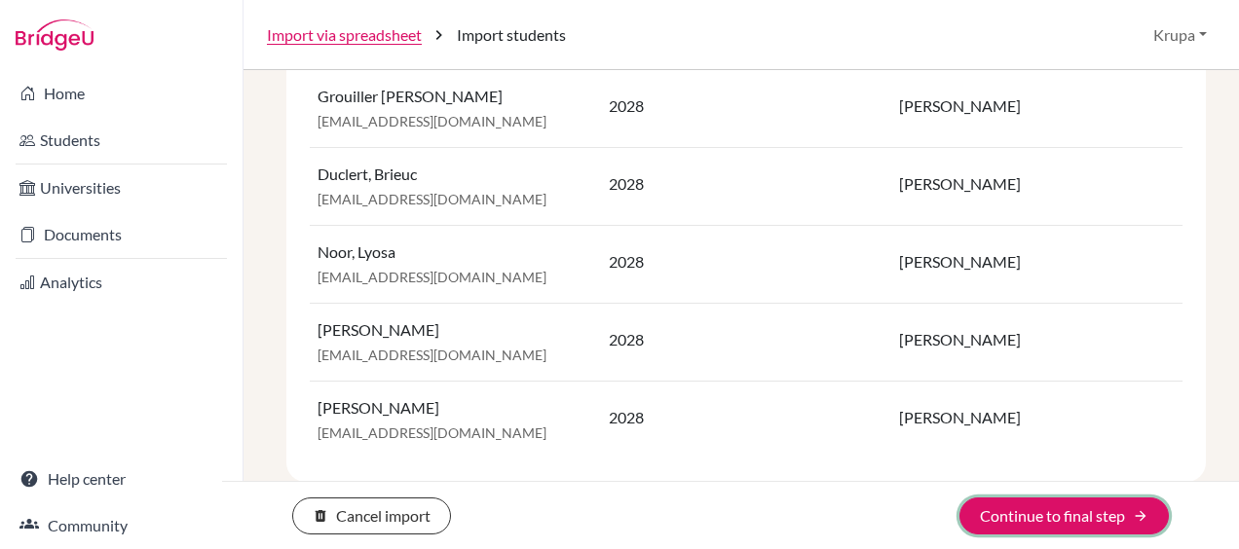
click at [1088, 522] on button "Continue to final step arrow_forward" at bounding box center [1063, 516] width 209 height 37
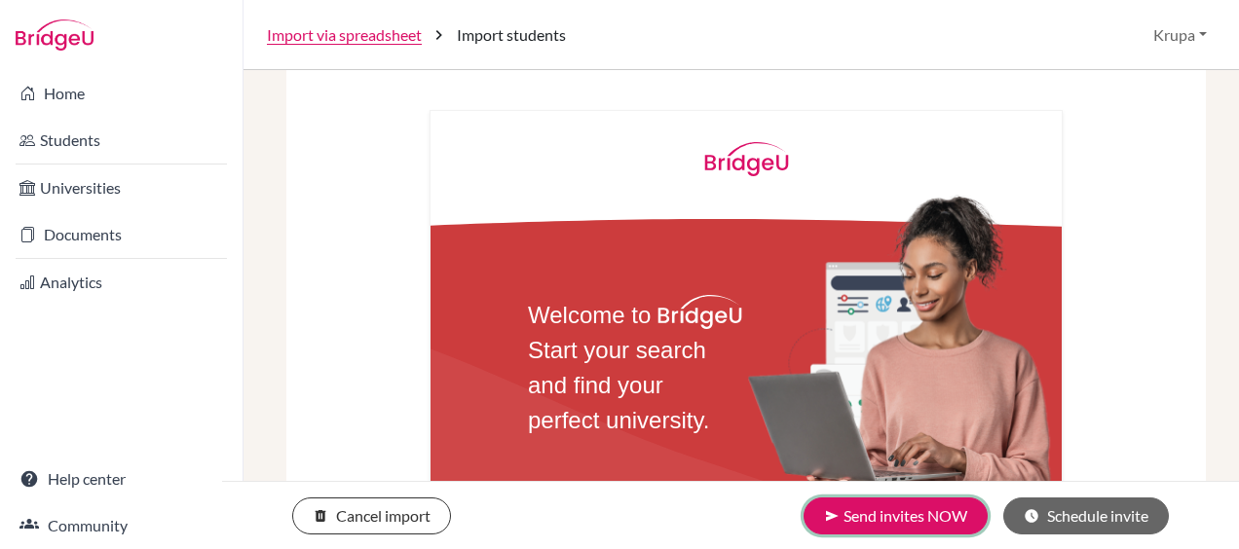
click at [932, 512] on button "send Send invites NOW" at bounding box center [896, 516] width 184 height 37
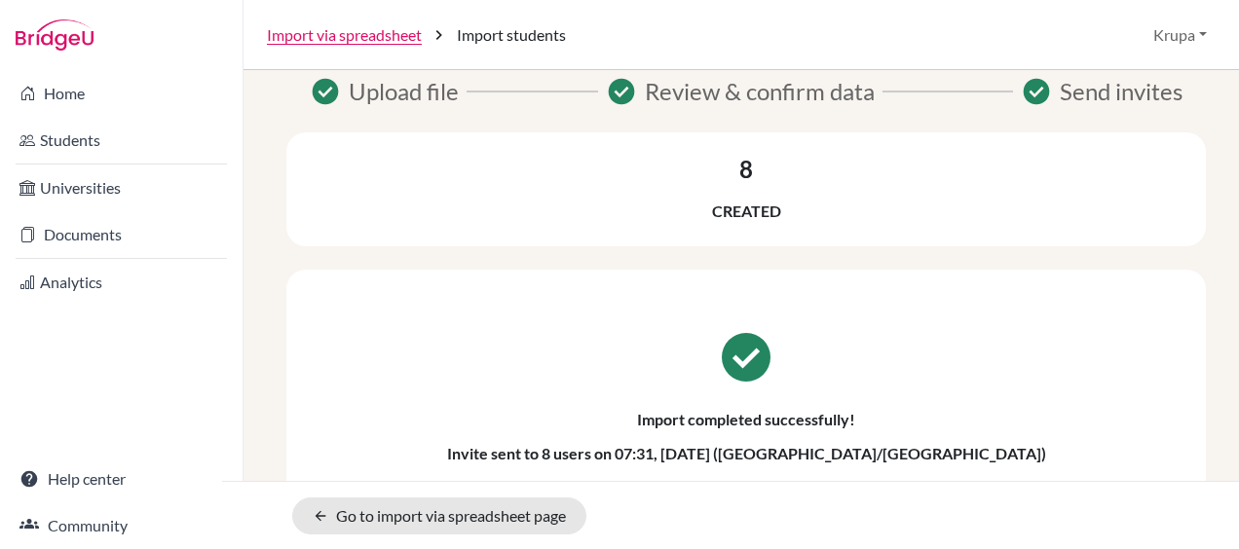
scroll to position [54, 0]
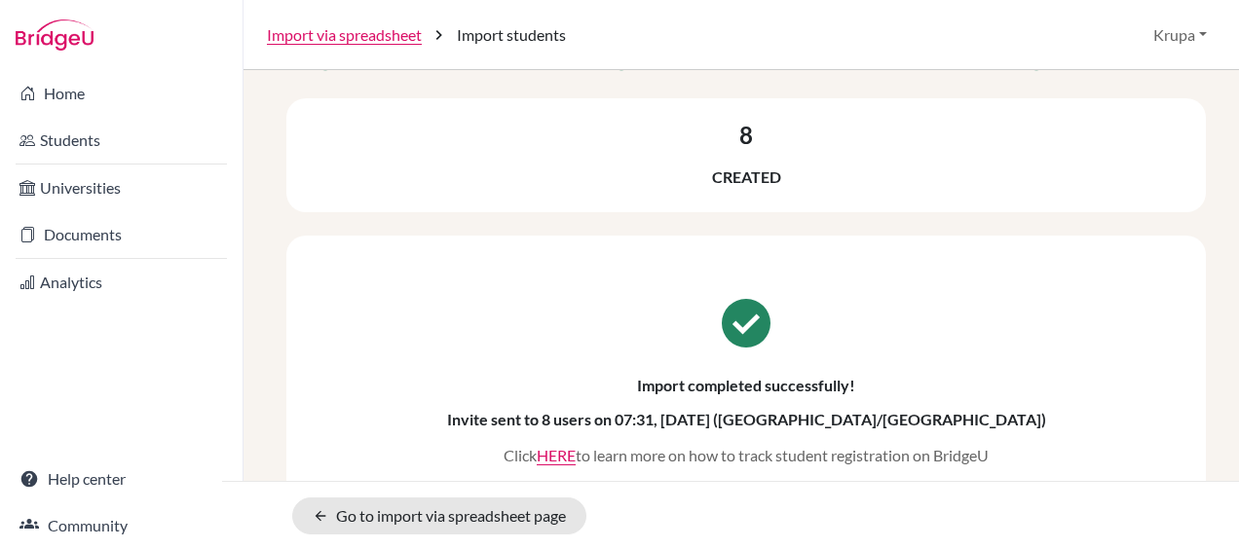
click at [321, 39] on link "Import via spreadsheet" at bounding box center [344, 34] width 155 height 23
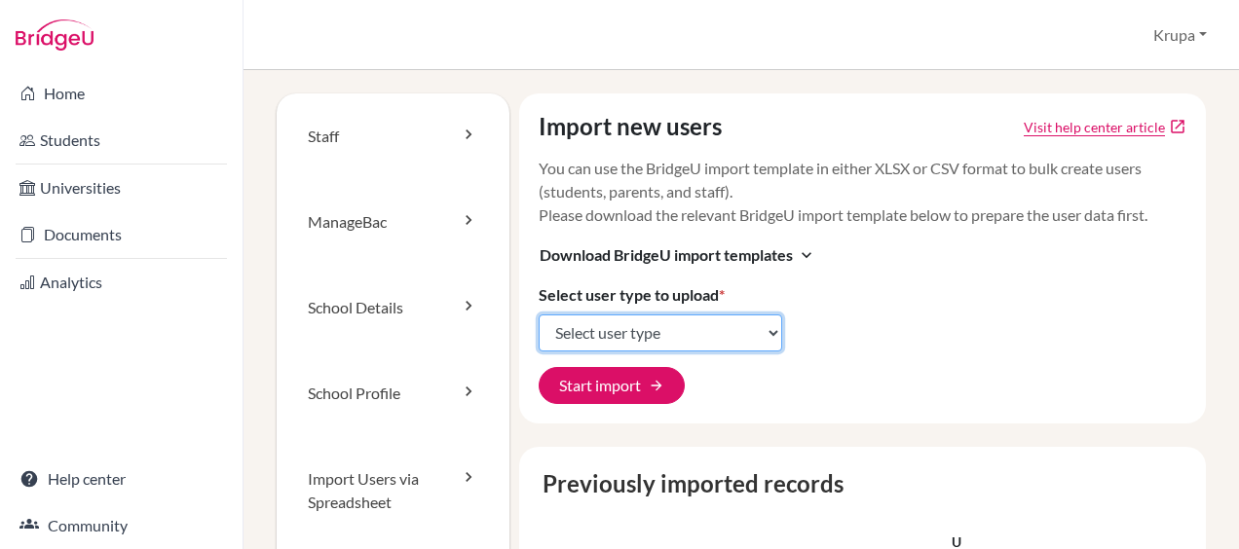
click at [637, 326] on select "Select user type Students Students and parents Parents Advisors Report writers" at bounding box center [661, 333] width 244 height 37
select select "students"
click at [539, 315] on select "Select user type Students Students and parents Parents Advisors Report writers" at bounding box center [661, 333] width 244 height 37
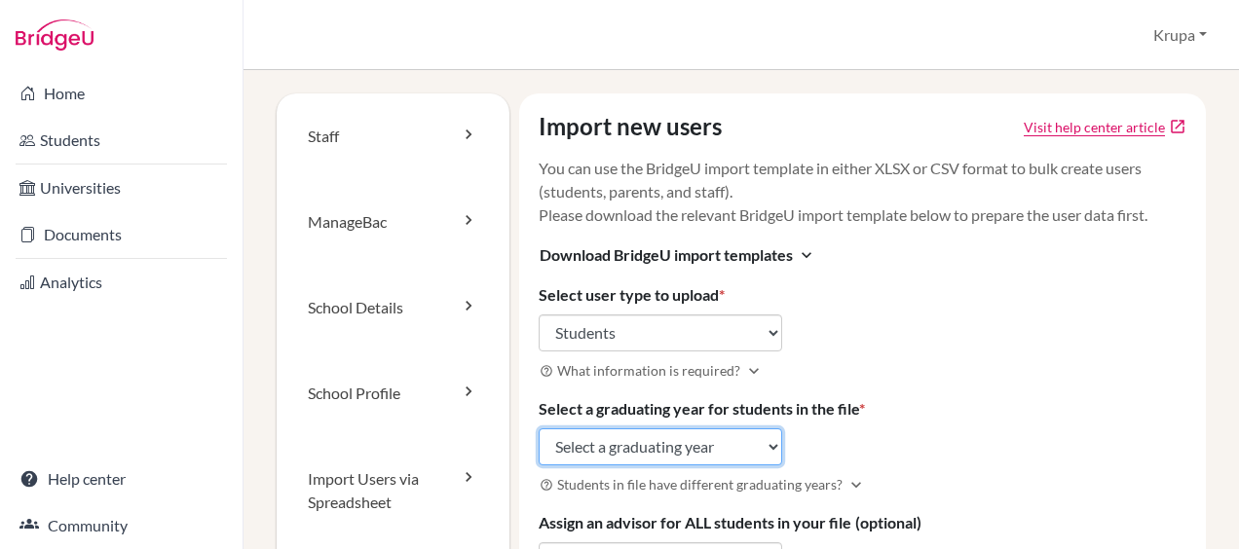
click at [632, 441] on select "Select a graduating year [DATE] 2025 2026 2027 2028 2029" at bounding box center [661, 447] width 244 height 37
select select "2027"
click at [539, 429] on select "Select a graduating year [DATE] 2025 2026 2027 2028 2029" at bounding box center [661, 447] width 244 height 37
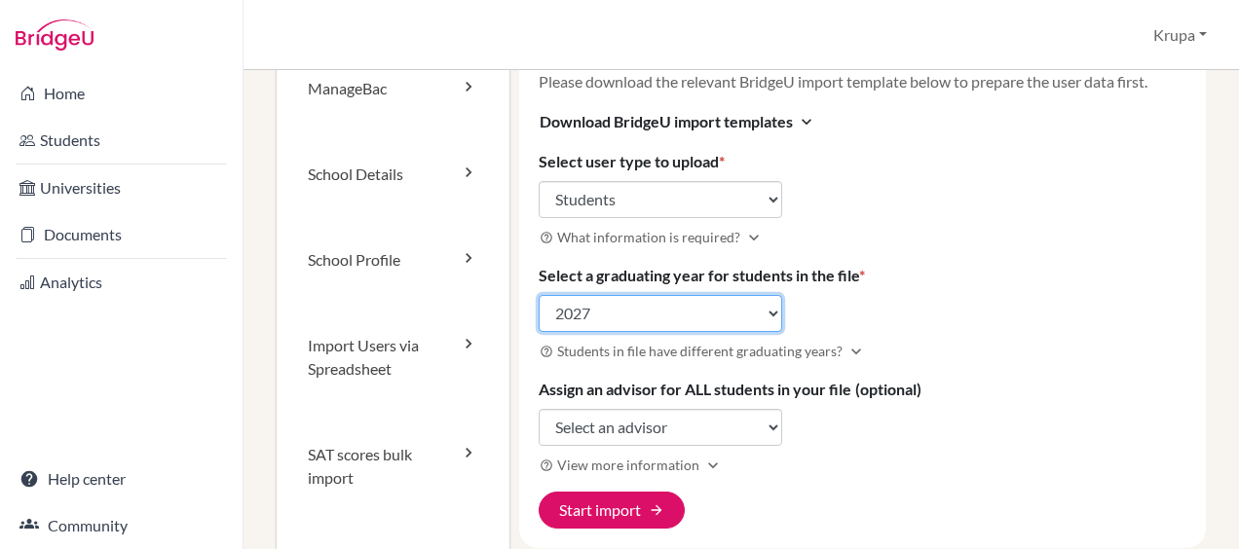
scroll to position [139, 0]
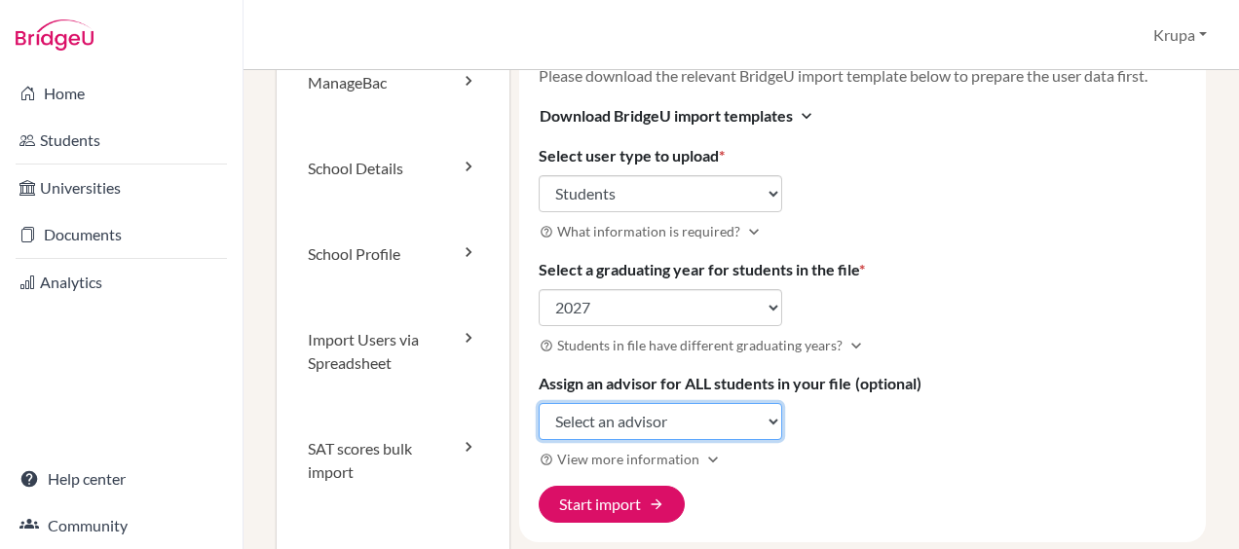
click at [633, 425] on select "Select an advisor Krupa Gathani Annie Prasanna" at bounding box center [661, 421] width 244 height 37
select select "375276"
click at [539, 403] on select "Select an advisor Krupa Gathani Annie Prasanna" at bounding box center [661, 421] width 244 height 37
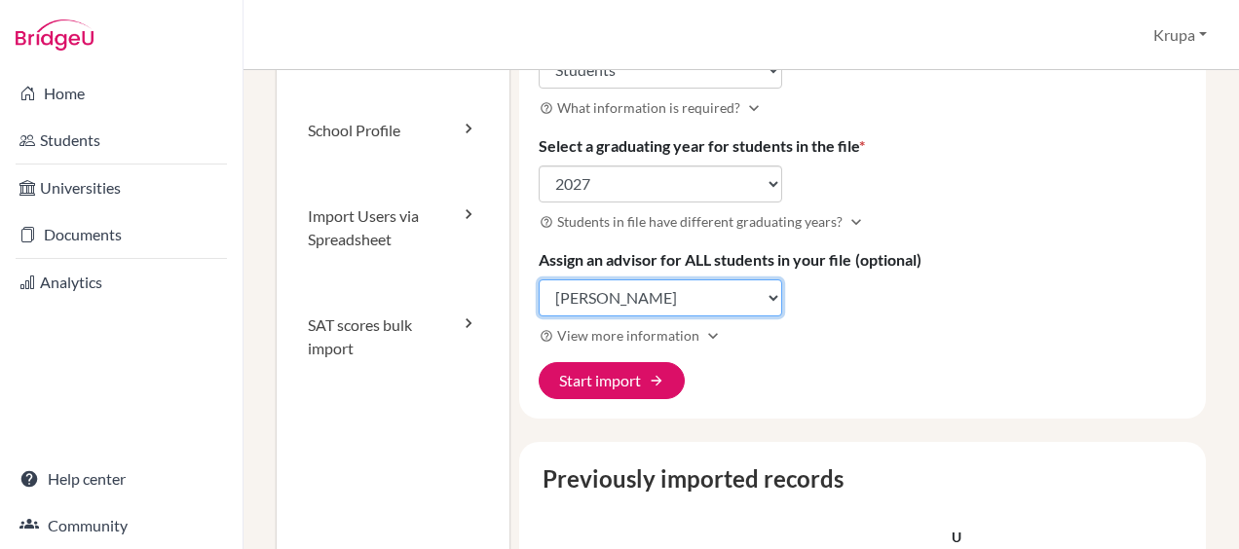
scroll to position [264, 0]
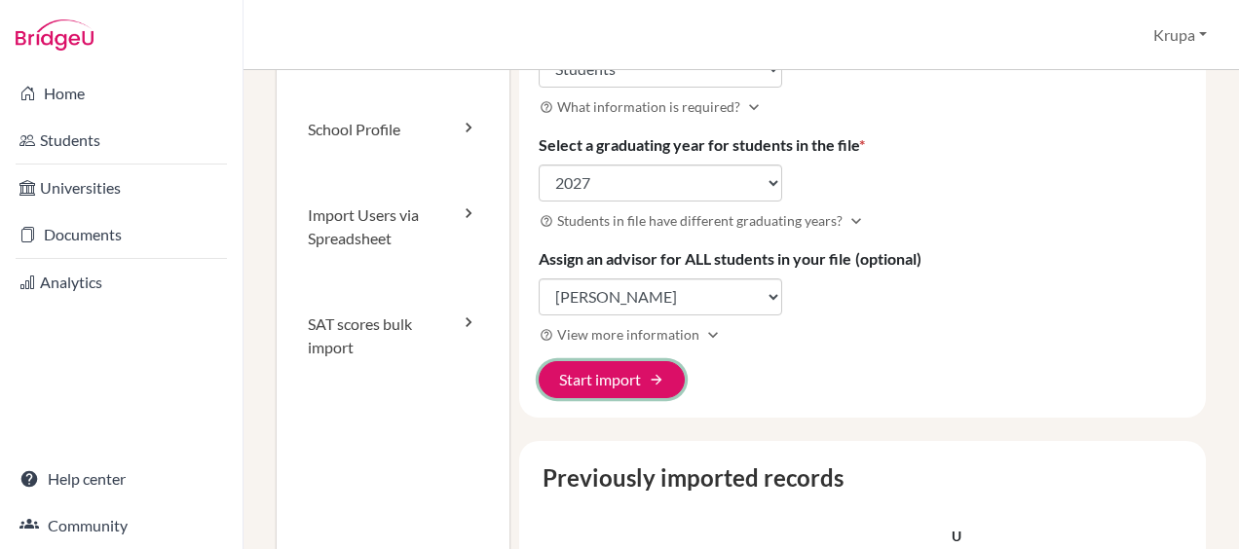
click at [635, 379] on button "Start import arrow_forward" at bounding box center [612, 379] width 146 height 37
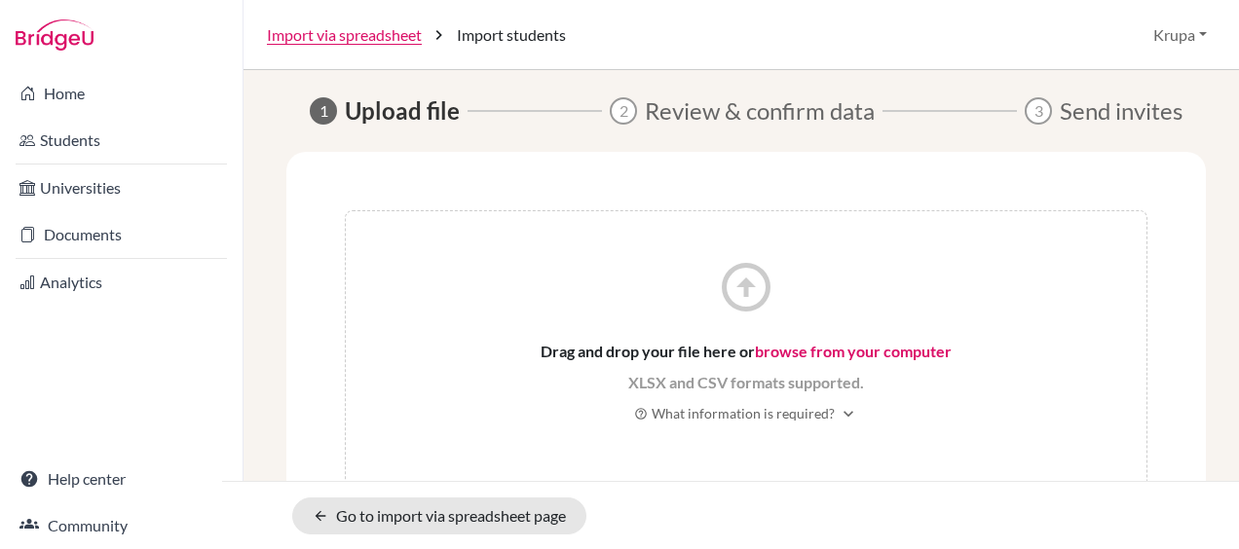
click at [827, 348] on link "browse from your computer" at bounding box center [853, 351] width 197 height 19
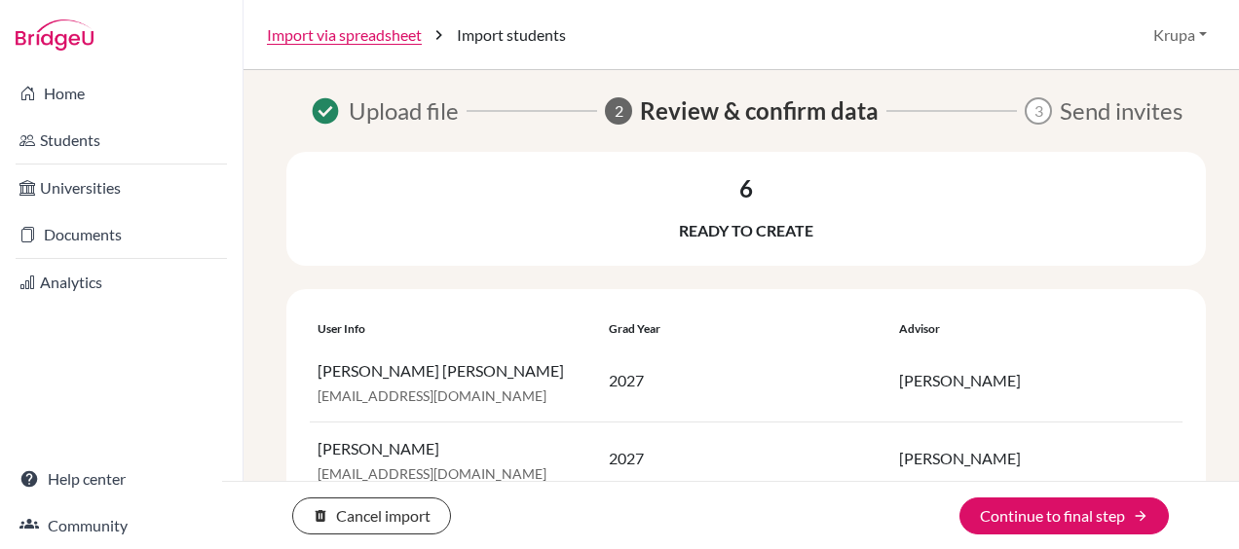
scroll to position [353, 0]
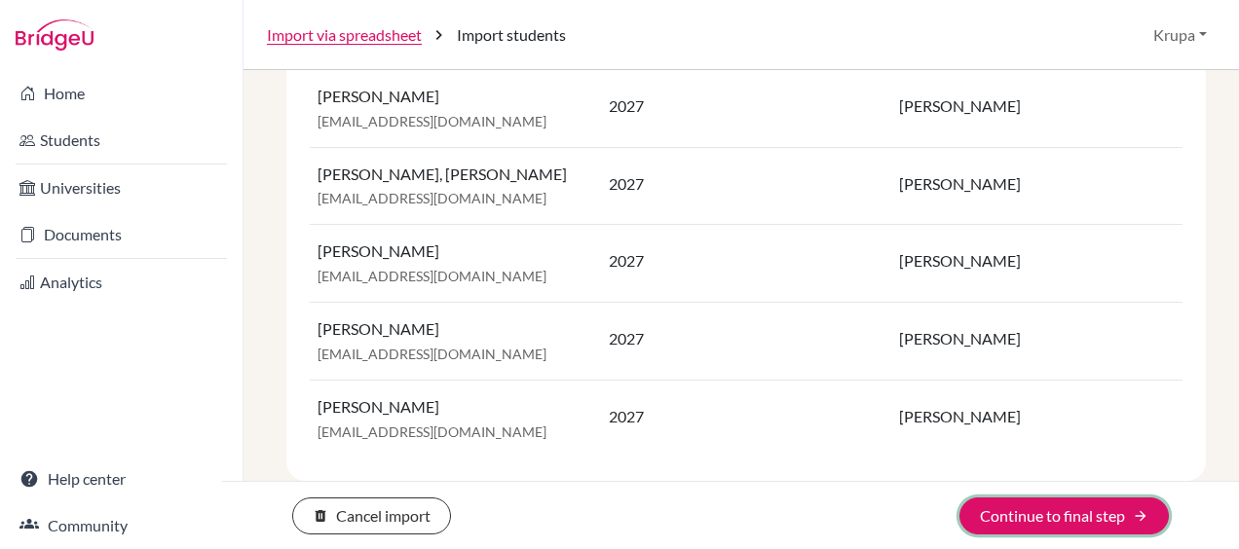
click at [1038, 517] on button "Continue to final step arrow_forward" at bounding box center [1063, 516] width 209 height 37
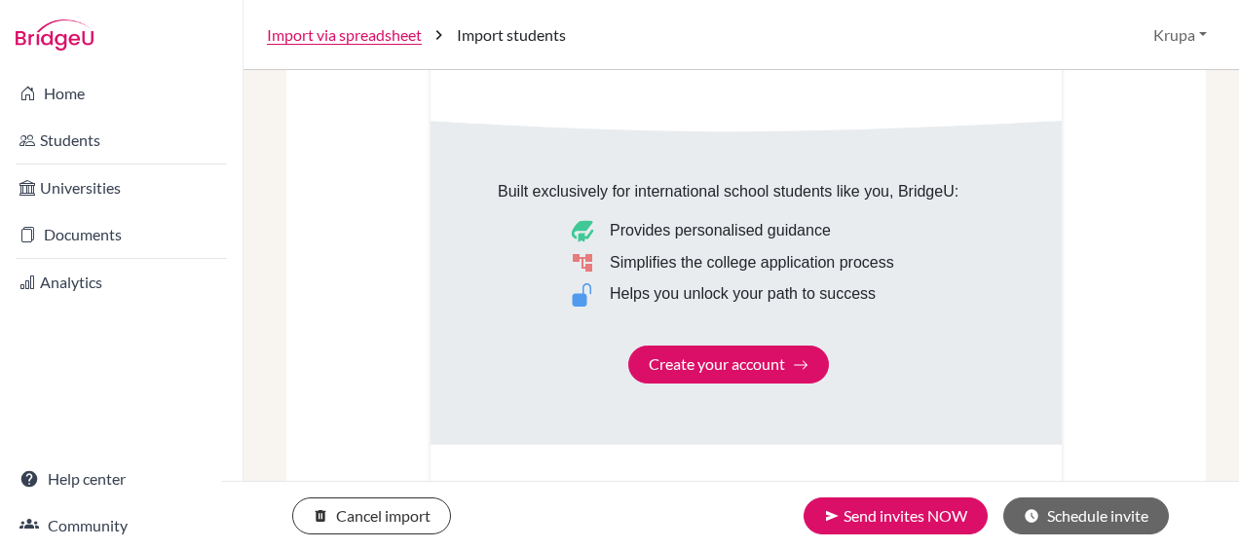
scroll to position [1202, 0]
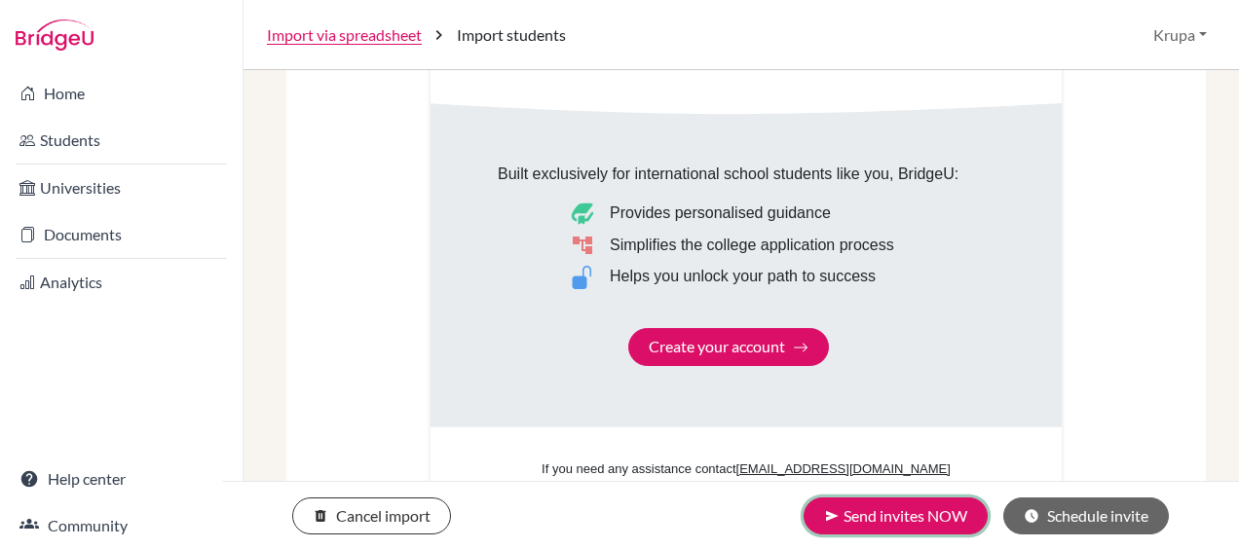
click at [908, 524] on button "send Send invites NOW" at bounding box center [896, 516] width 184 height 37
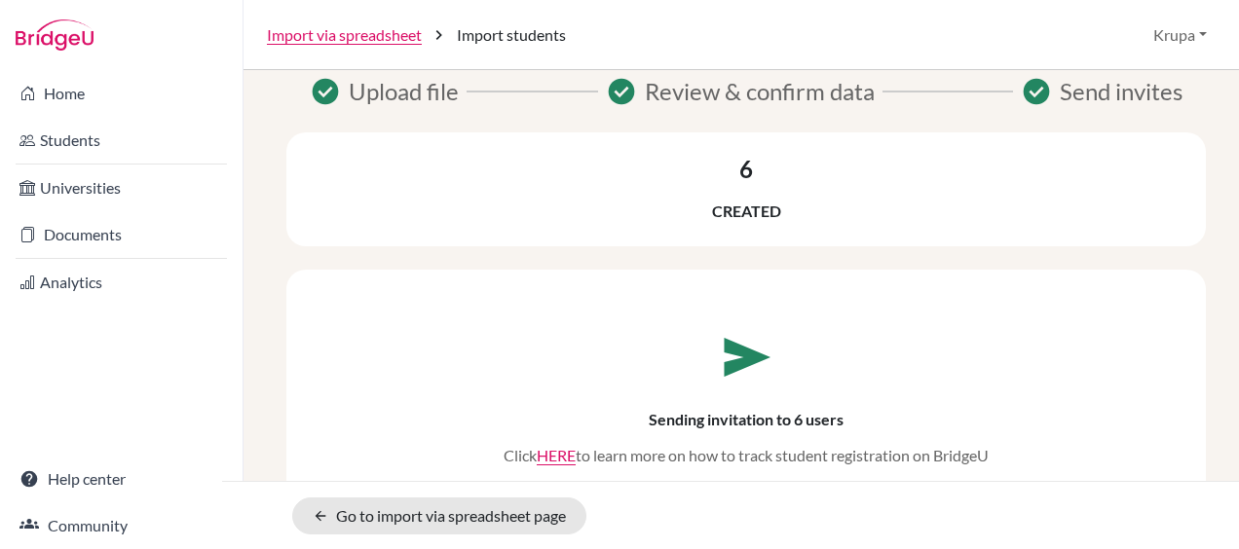
scroll to position [54, 0]
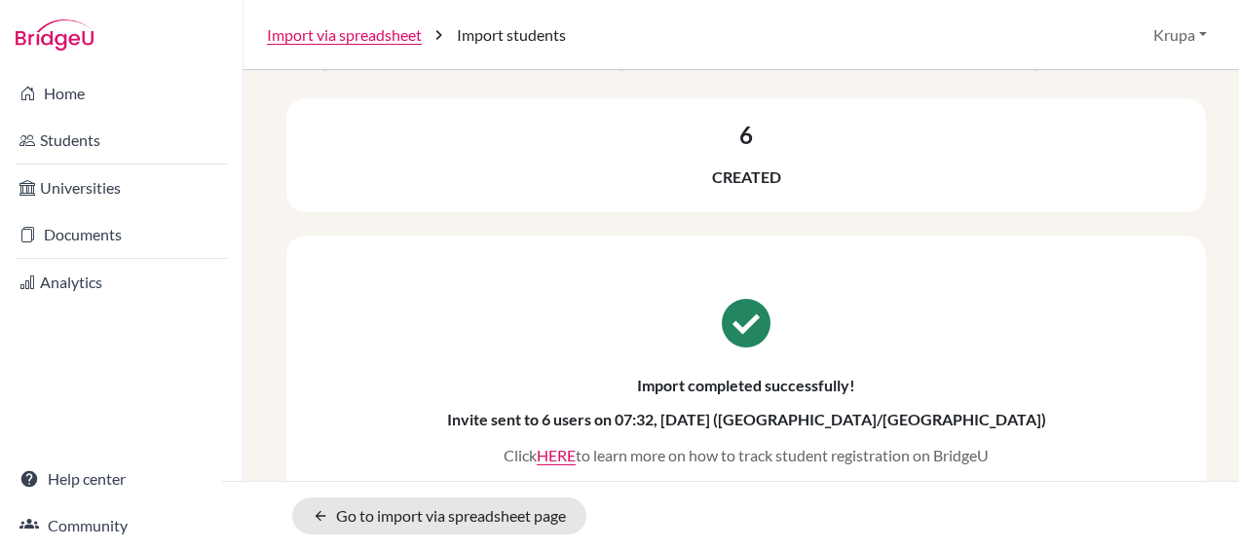
click at [55, 150] on link "Students" at bounding box center [121, 140] width 235 height 39
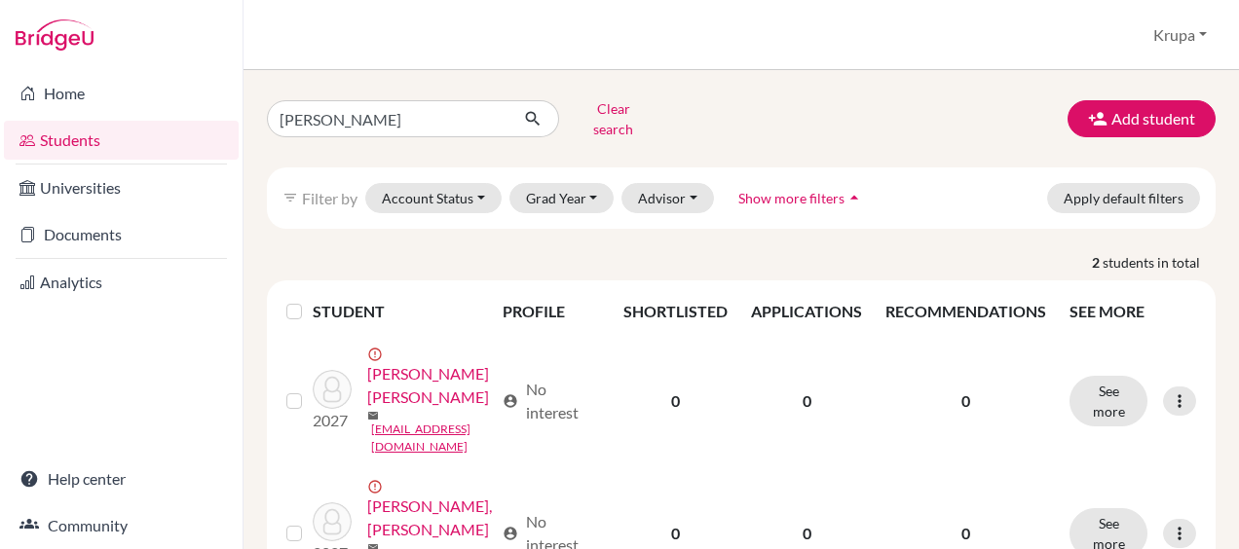
scroll to position [79, 0]
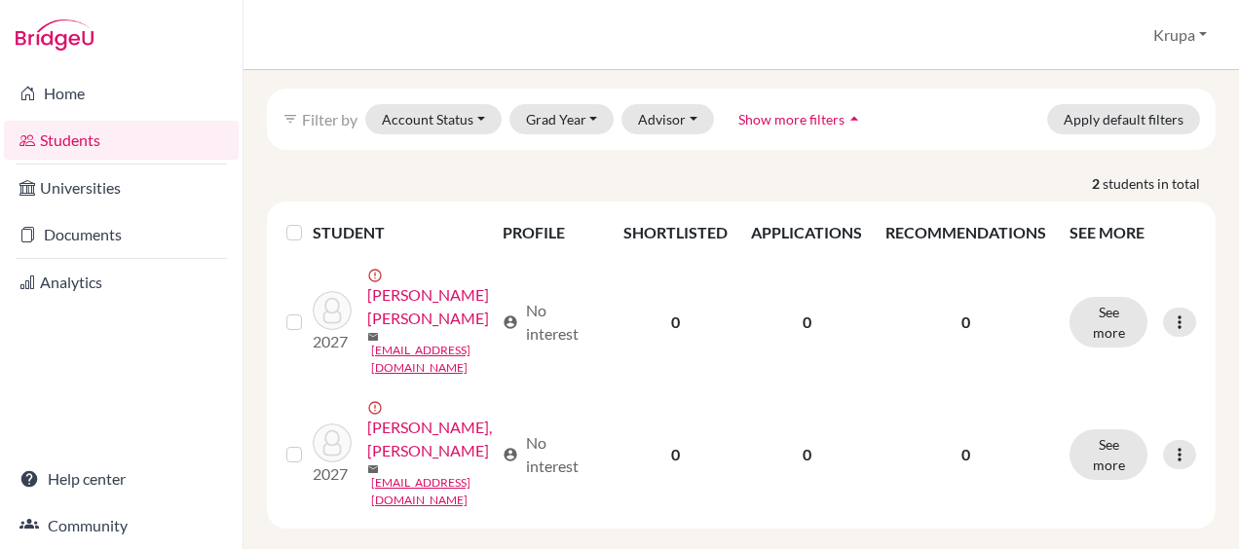
click at [47, 105] on link "Home" at bounding box center [121, 93] width 235 height 39
